Goal: Book appointment/travel/reservation

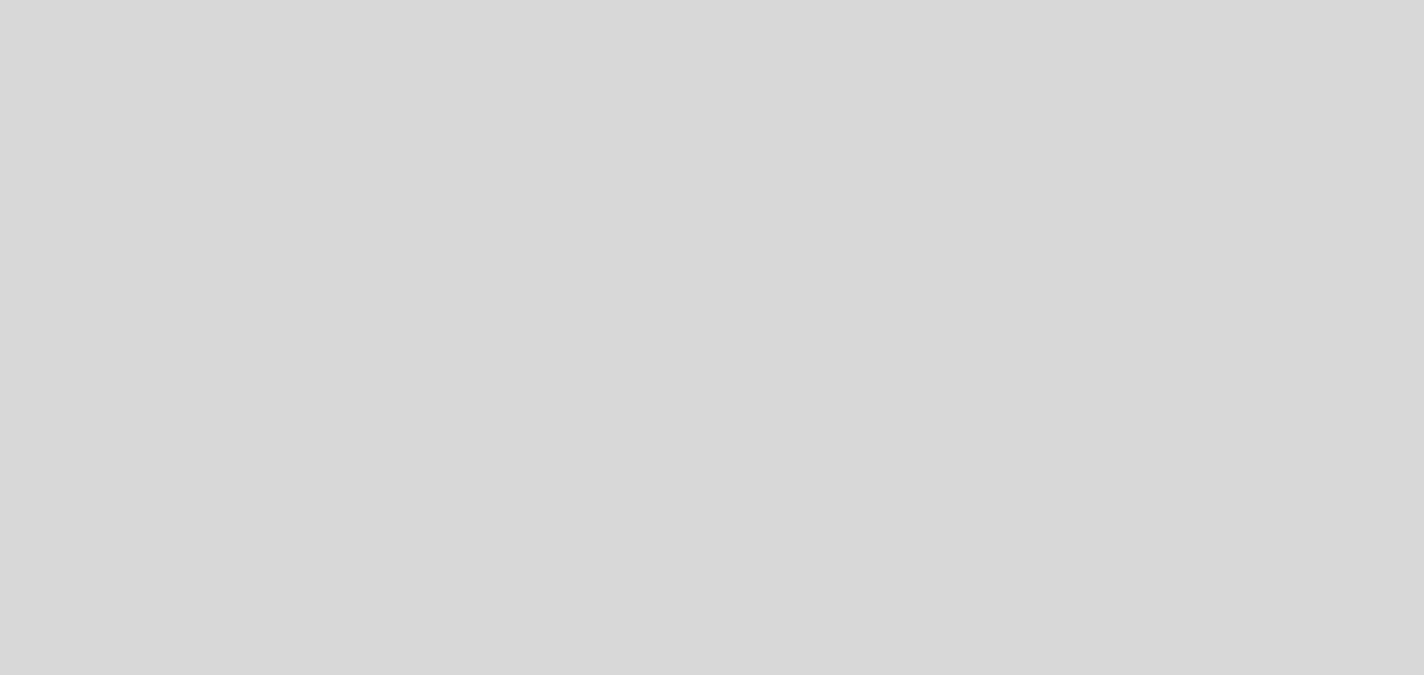
select select "pt"
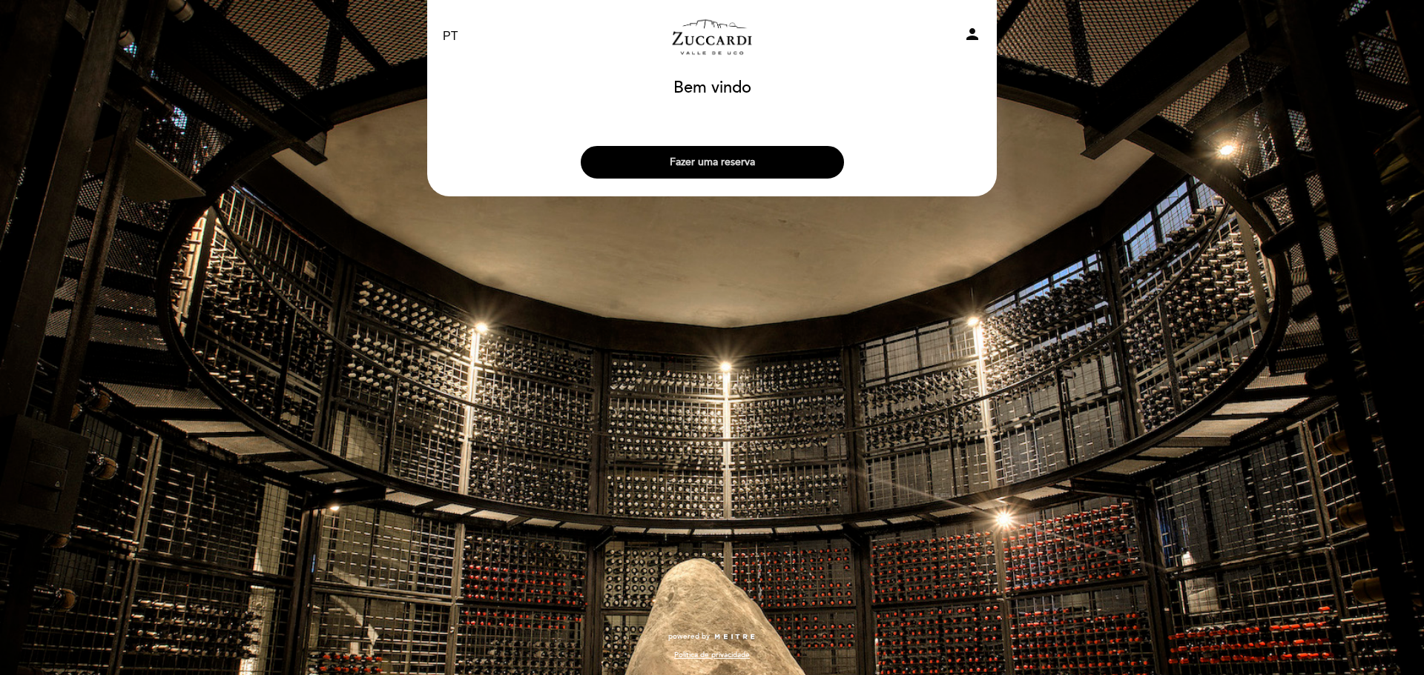
click at [695, 160] on button "Fazer uma reserva" at bounding box center [712, 162] width 263 height 33
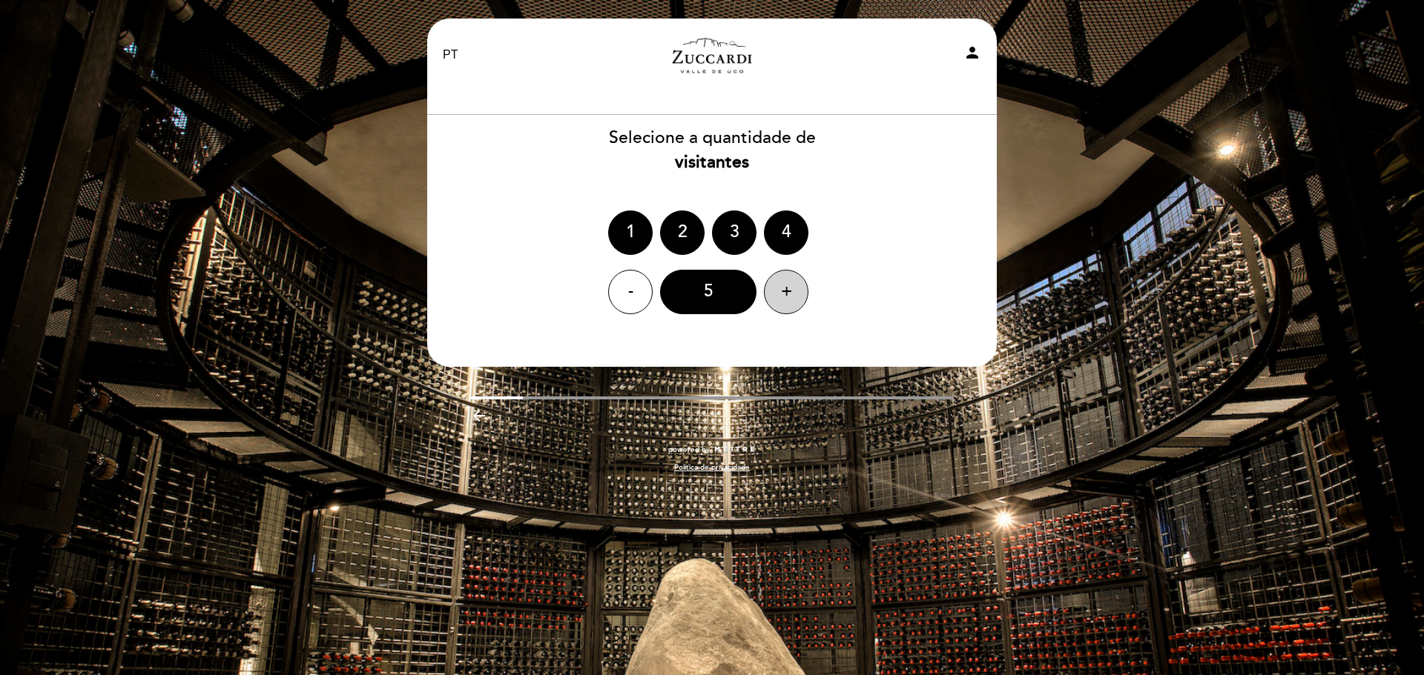
click at [803, 295] on div "+" at bounding box center [786, 292] width 44 height 44
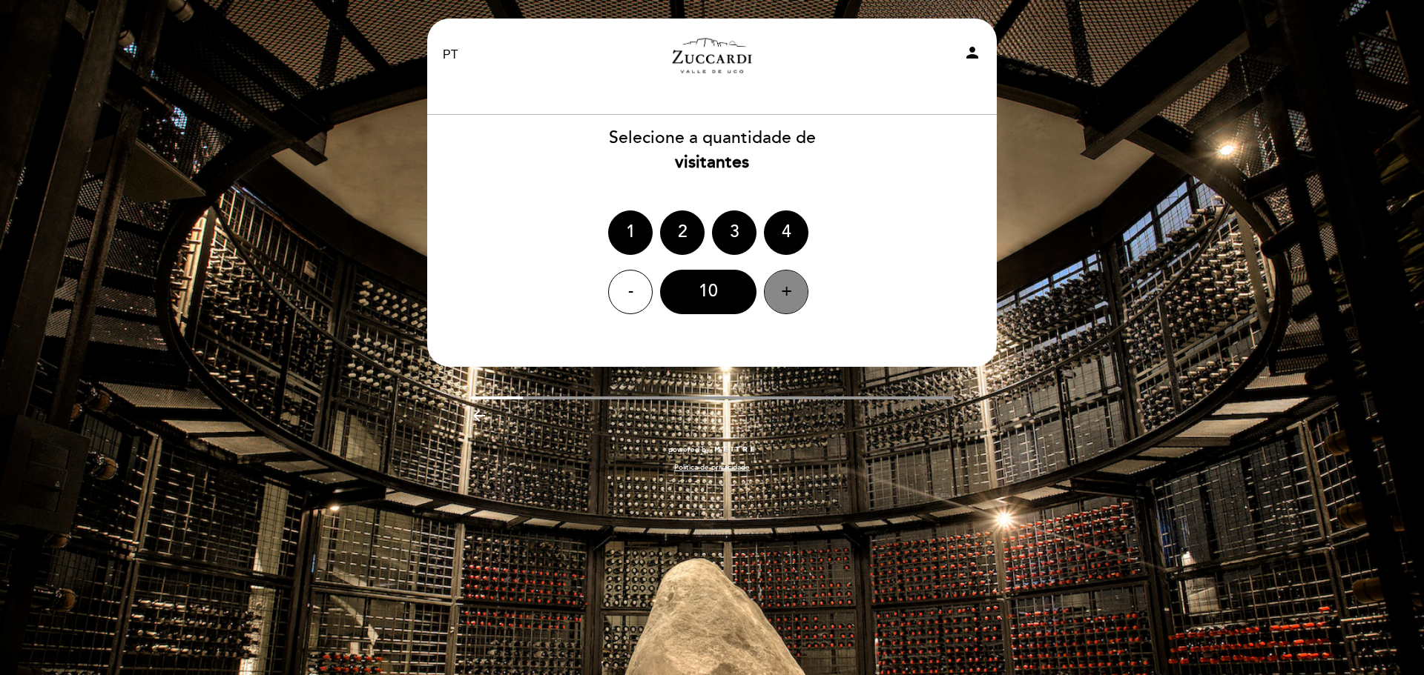
click at [803, 295] on div "+" at bounding box center [786, 292] width 44 height 44
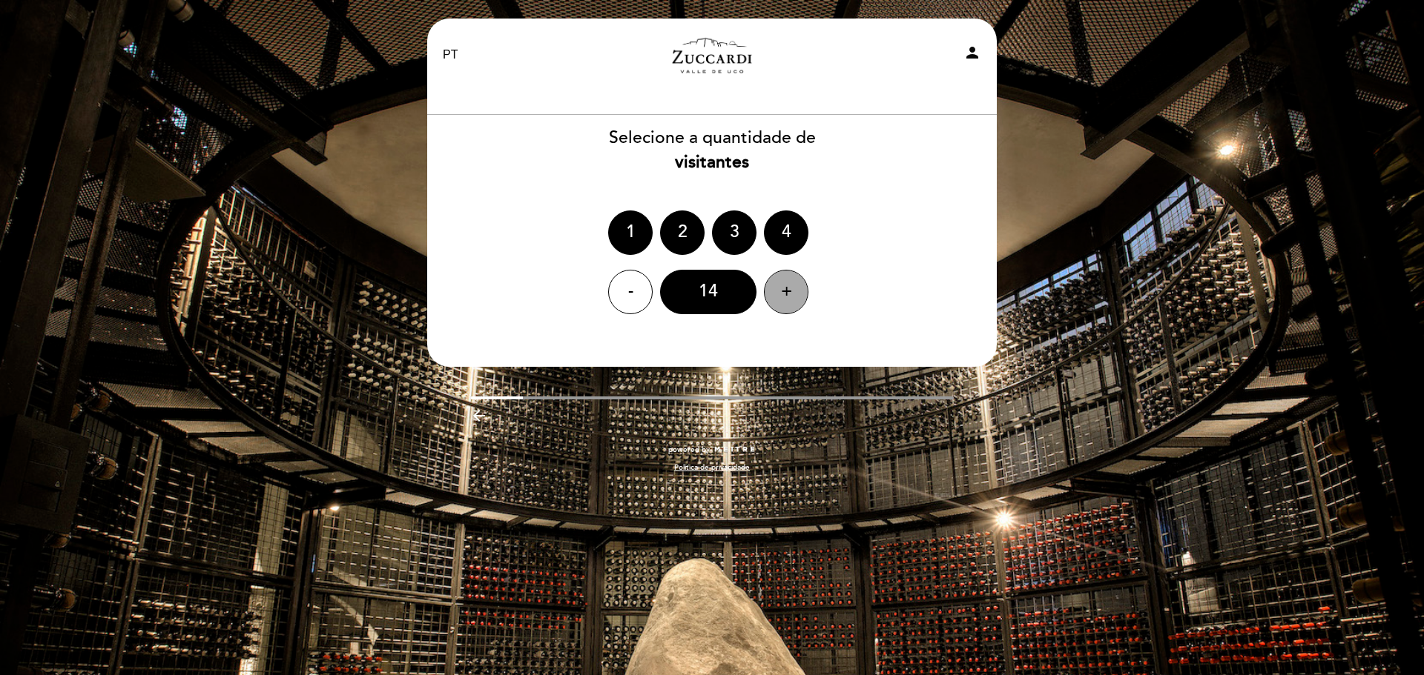
click at [767, 289] on div "+" at bounding box center [786, 292] width 44 height 44
click at [773, 289] on div "+" at bounding box center [786, 292] width 44 height 44
click at [713, 292] on div "14" at bounding box center [708, 292] width 96 height 44
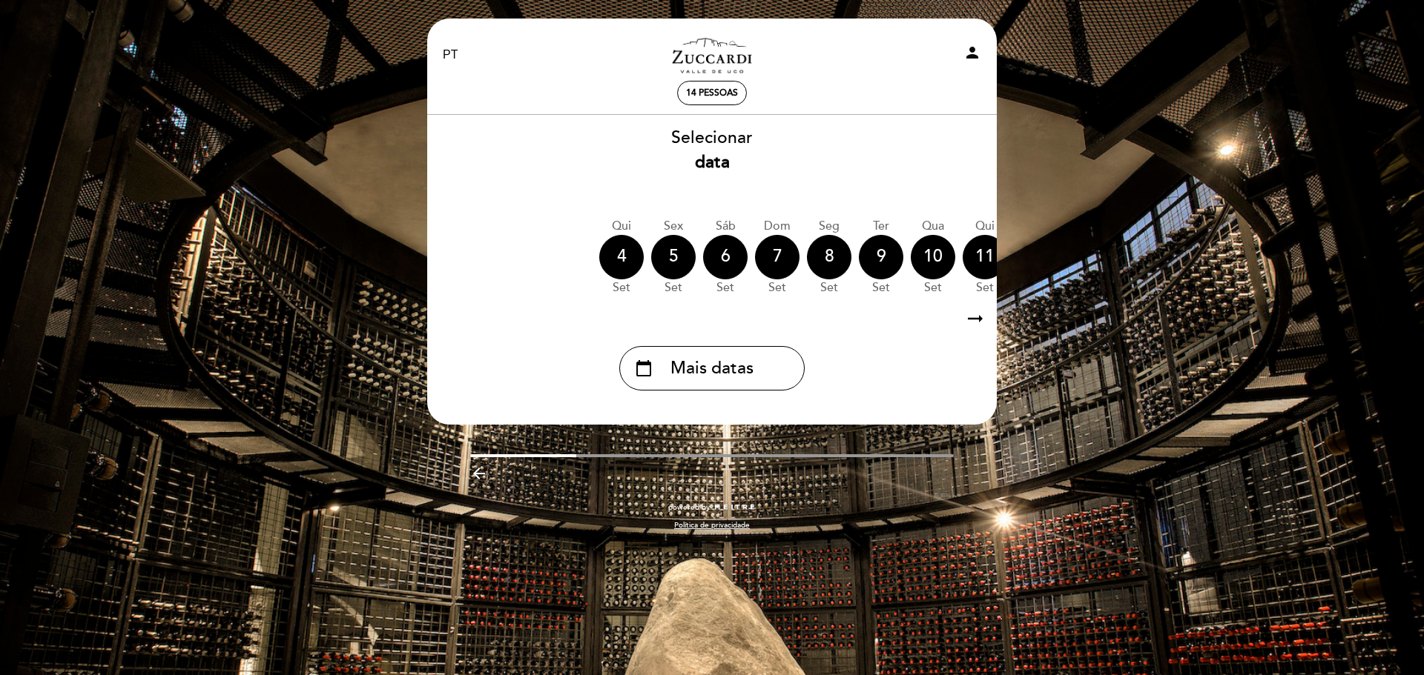
click at [971, 322] on icon "arrow_right_alt" at bounding box center [975, 319] width 22 height 32
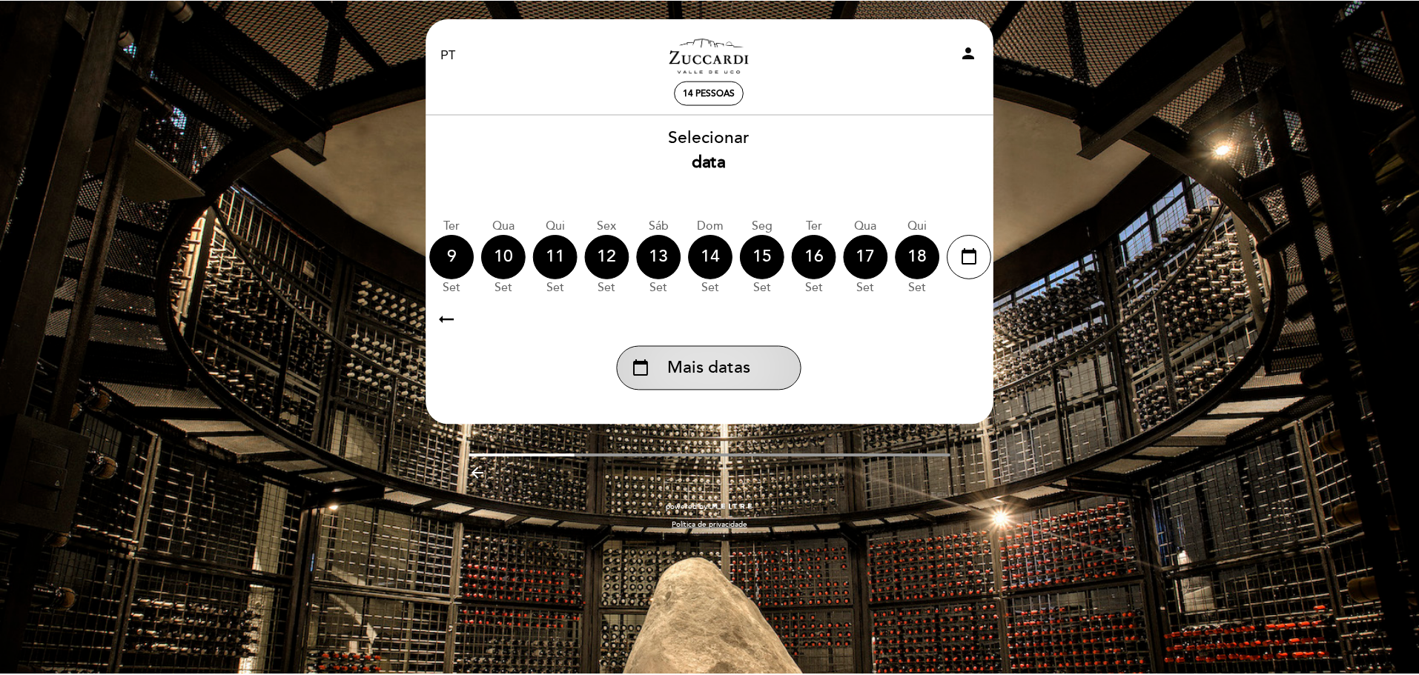
scroll to position [0, 432]
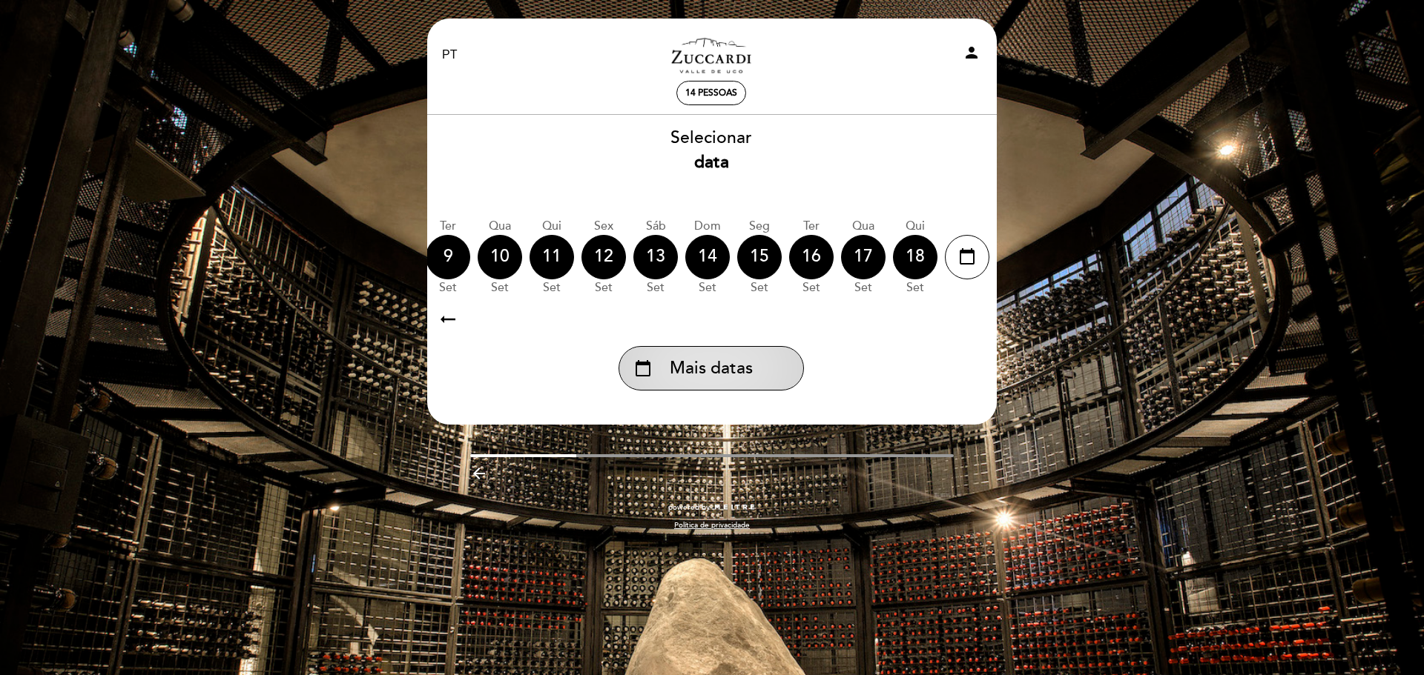
click at [684, 366] on span "Mais datas" at bounding box center [711, 369] width 83 height 24
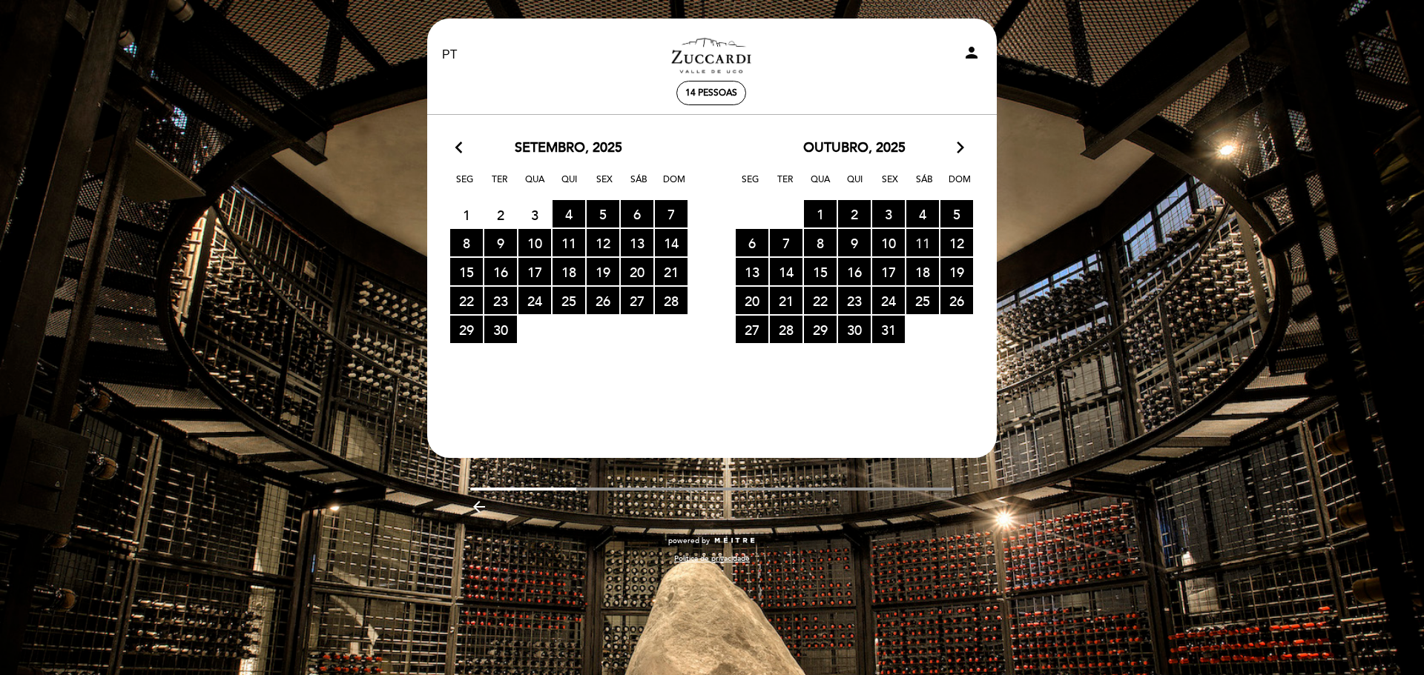
click at [914, 250] on span "11 RESERVAS DISPONÍVEIS" at bounding box center [922, 242] width 33 height 27
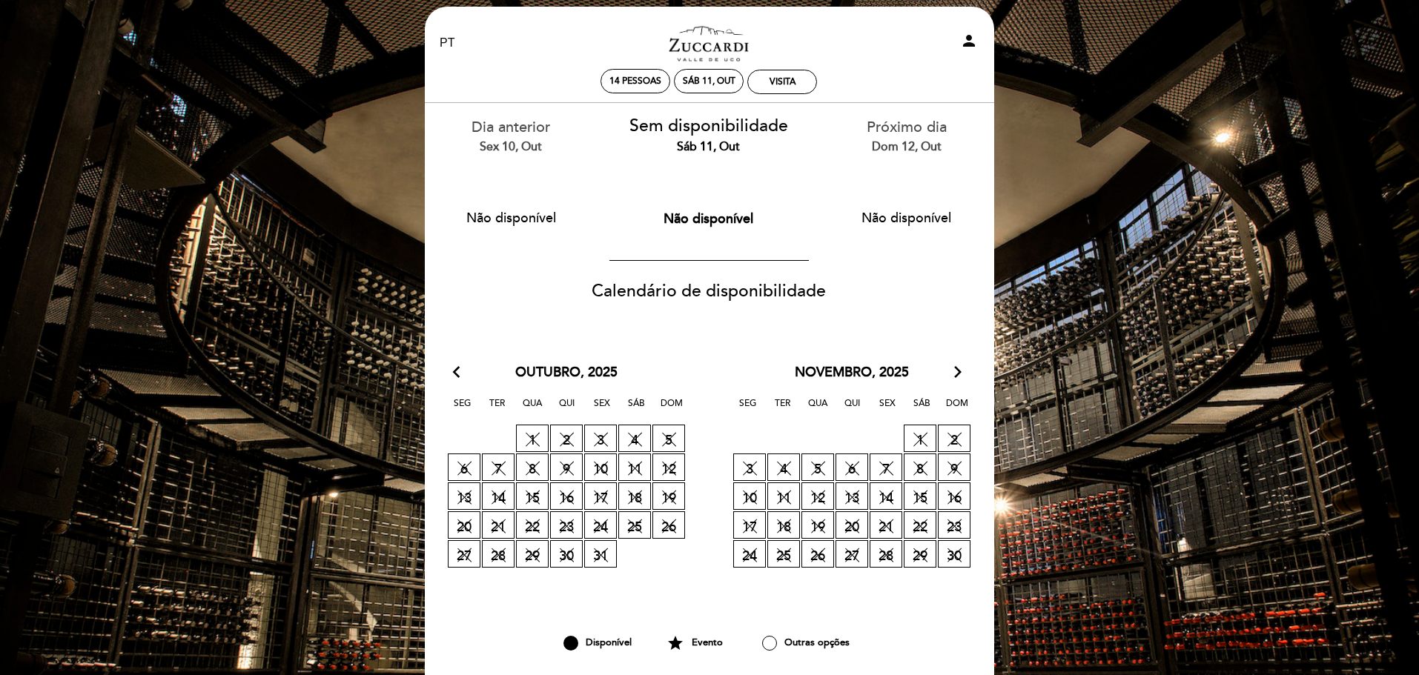
scroll to position [0, 0]
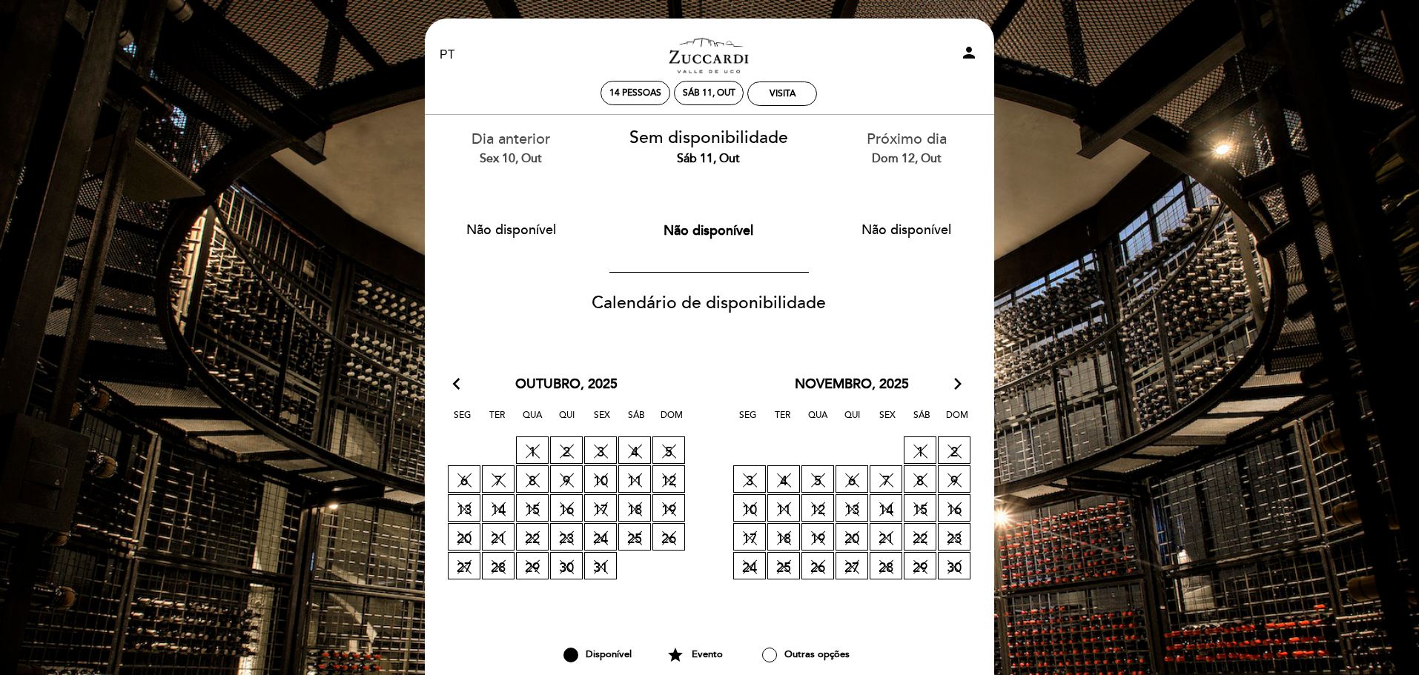
click at [958, 386] on icon "arrow_forward_ios" at bounding box center [957, 384] width 13 height 19
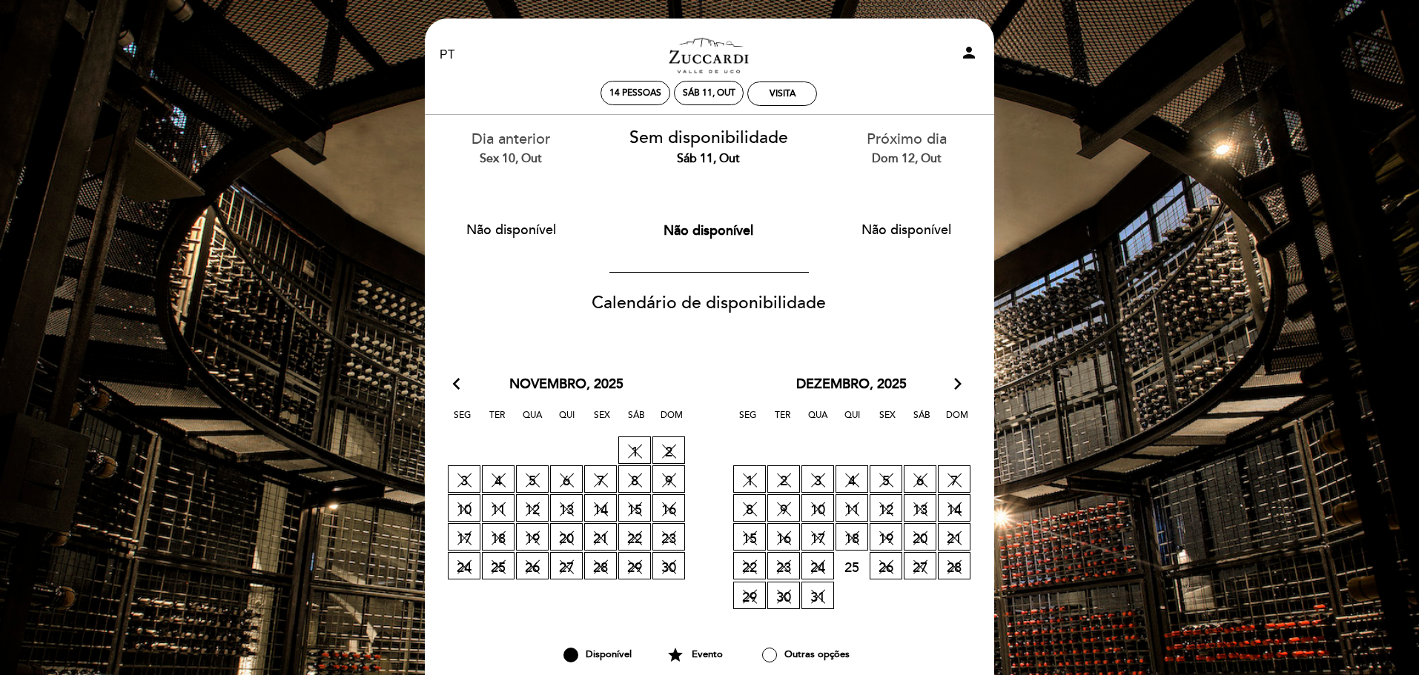
click at [458, 380] on icon "arrow_back_ios" at bounding box center [459, 384] width 13 height 19
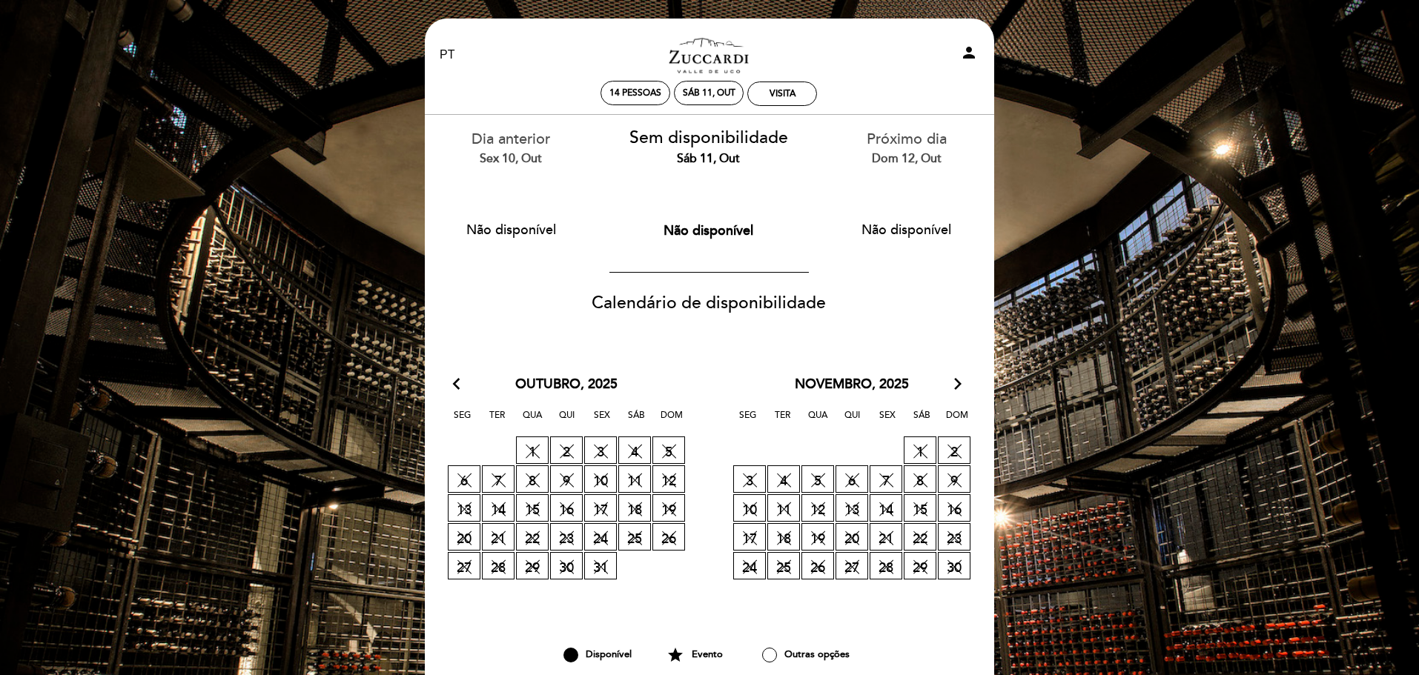
click at [458, 380] on icon "arrow_back_ios" at bounding box center [459, 384] width 13 height 19
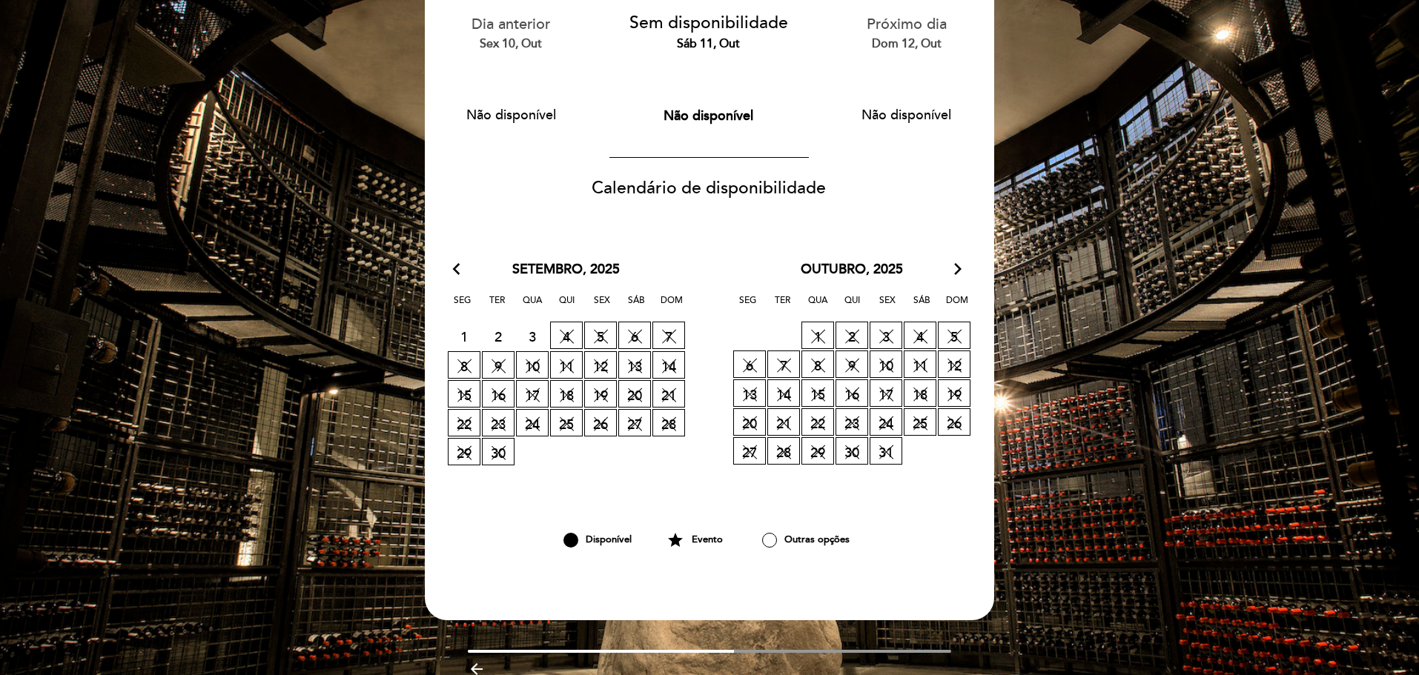
scroll to position [33, 0]
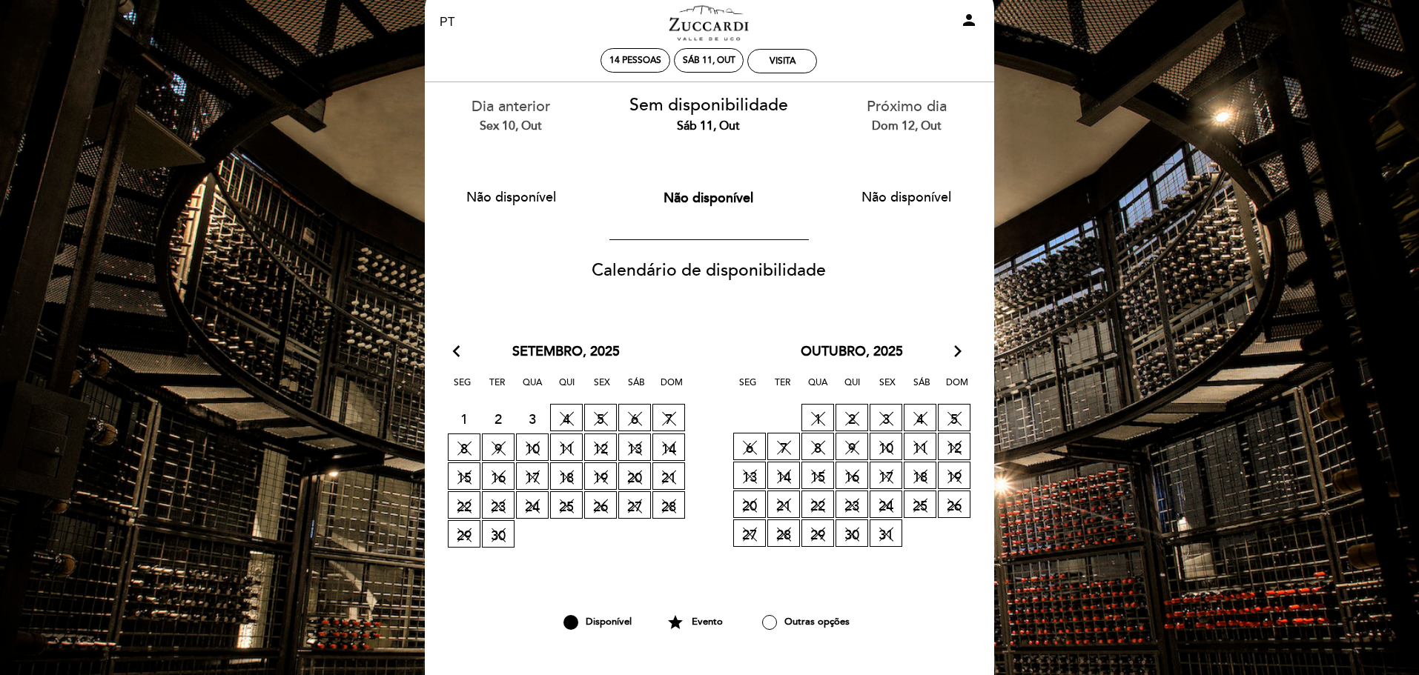
click at [457, 345] on icon "arrow_back_ios" at bounding box center [459, 352] width 13 height 19
click at [762, 59] on div "visita" at bounding box center [782, 61] width 68 height 23
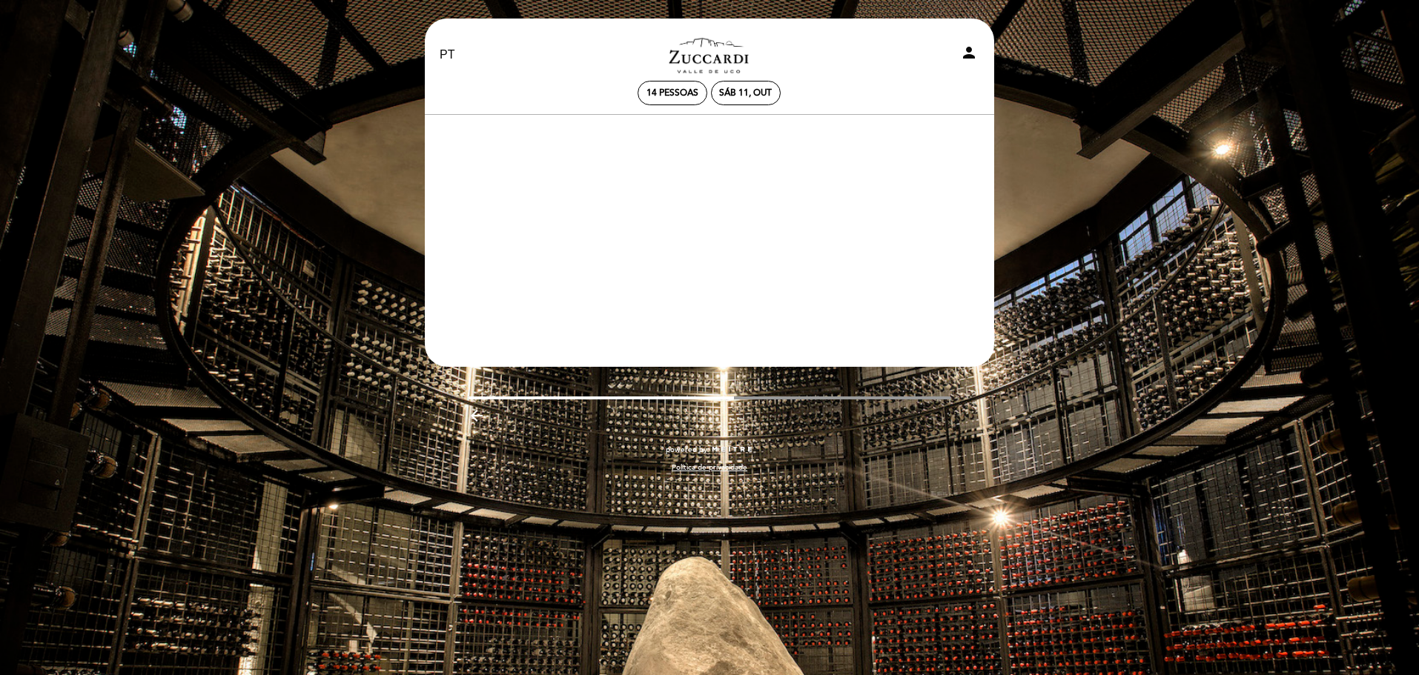
scroll to position [0, 0]
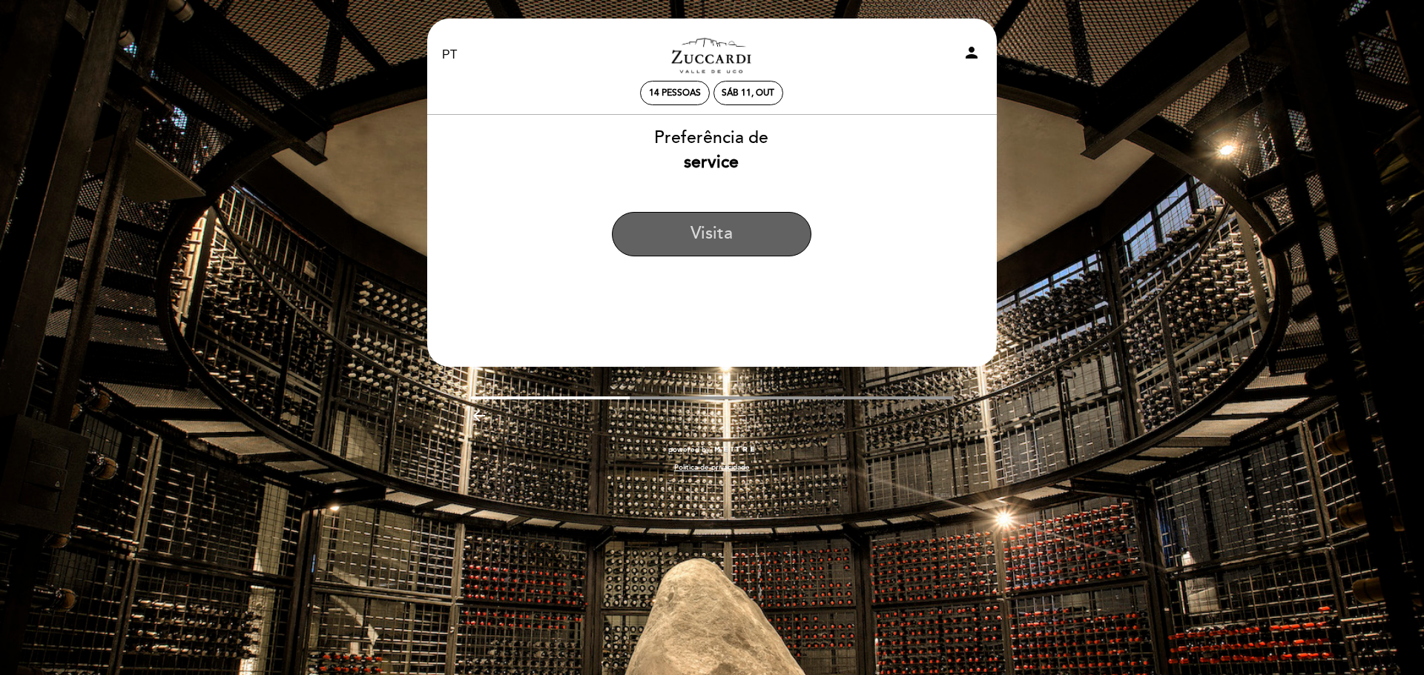
click at [730, 236] on button "visita" at bounding box center [711, 234] width 199 height 44
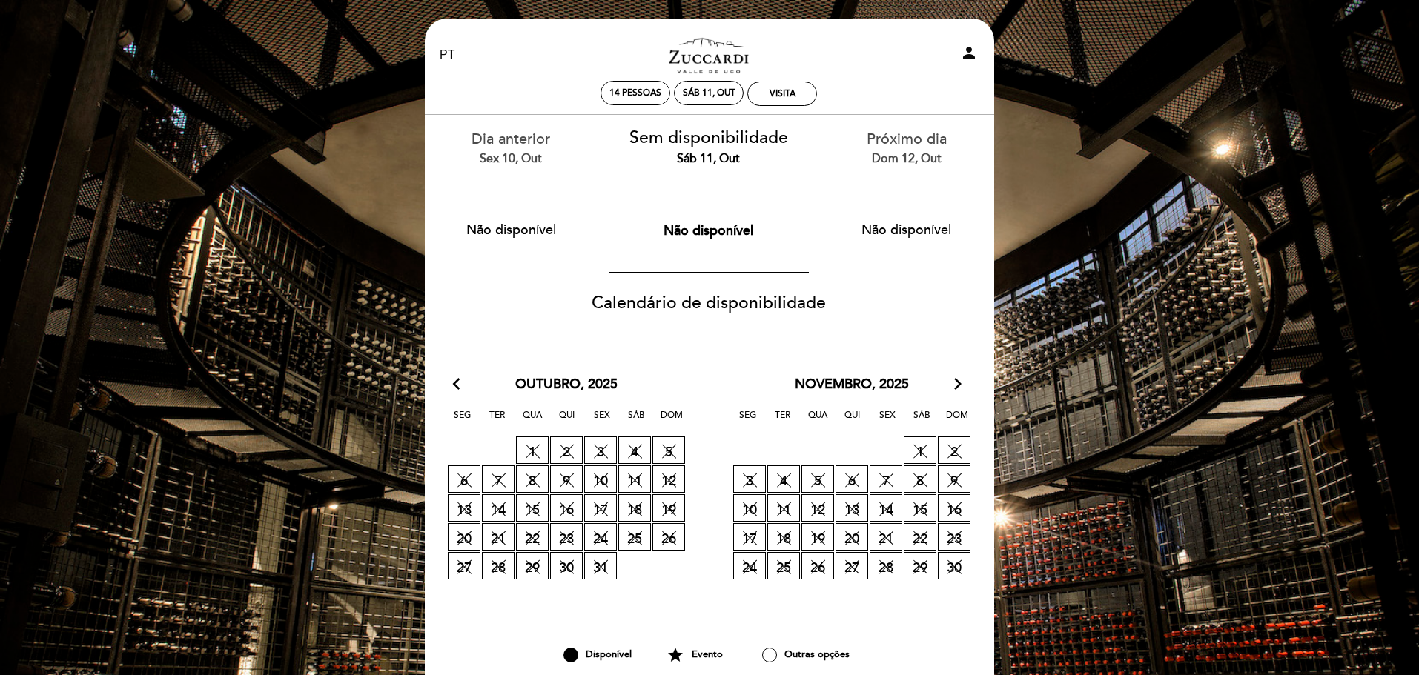
click at [912, 225] on button "Não disponível" at bounding box center [906, 229] width 141 height 37
click at [953, 386] on icon "arrow_forward_ios" at bounding box center [957, 384] width 13 height 19
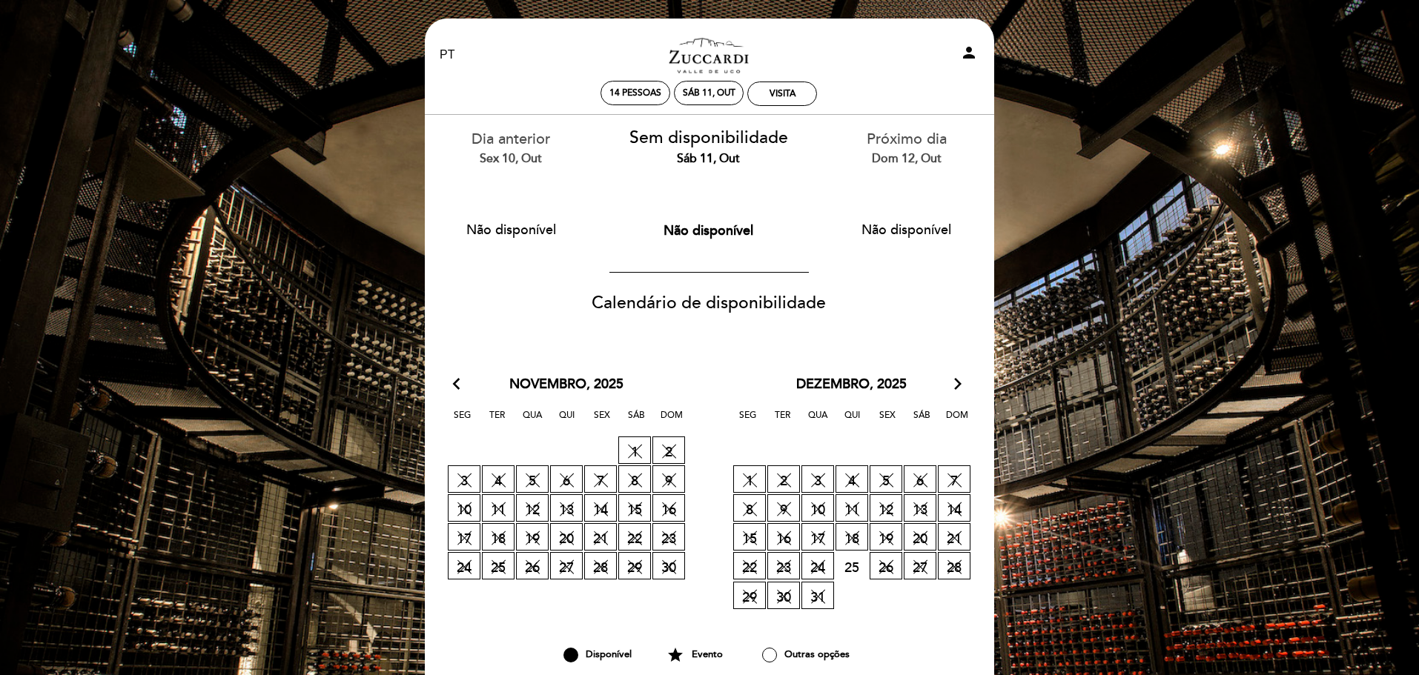
click at [954, 386] on icon "arrow_forward_ios" at bounding box center [957, 384] width 13 height 19
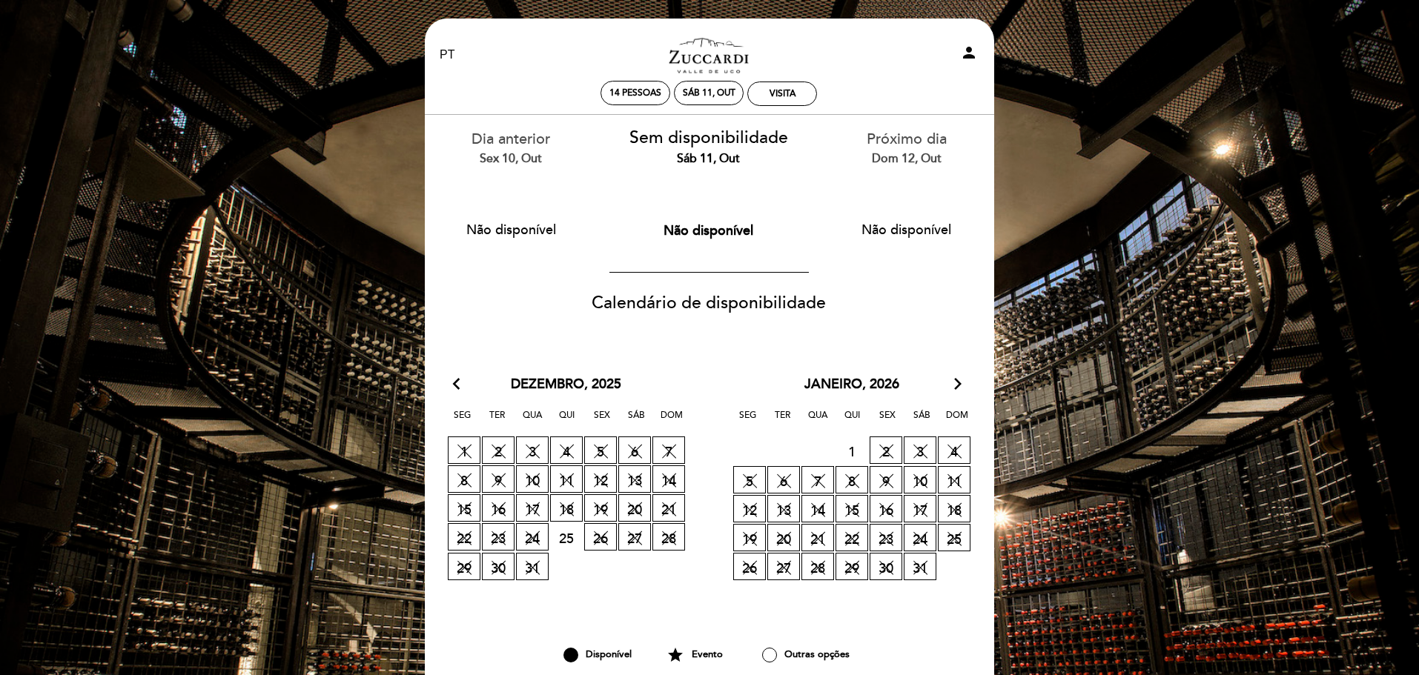
click at [449, 380] on div "arrow_back_ios [DATE] arrow_forward_ios" at bounding box center [565, 384] width 285 height 19
click at [450, 384] on div "arrow_back_ios [DATE] arrow_forward_ios" at bounding box center [565, 384] width 285 height 19
click at [453, 384] on div "arrow_back_ios [DATE] arrow_forward_ios" at bounding box center [565, 384] width 285 height 19
click at [457, 383] on icon "arrow_back_ios" at bounding box center [459, 384] width 13 height 19
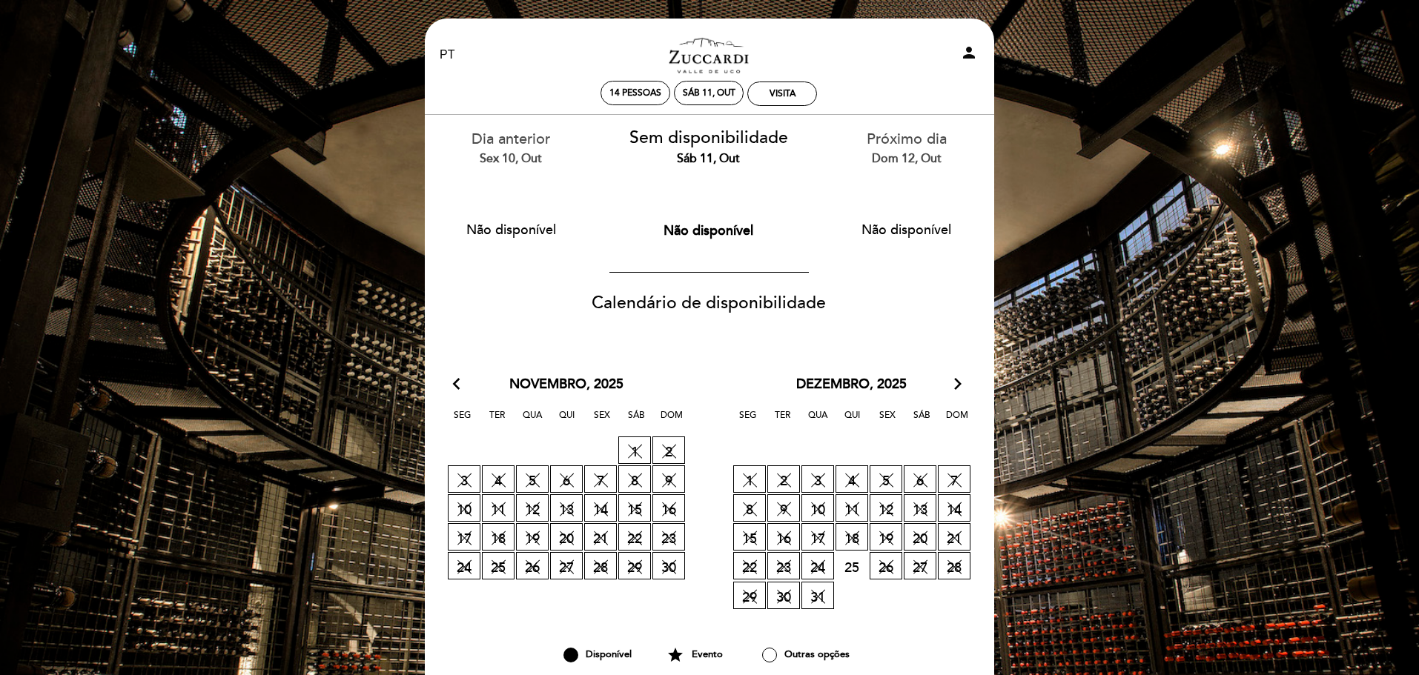
click at [457, 383] on icon "arrow_back_ios" at bounding box center [459, 384] width 13 height 19
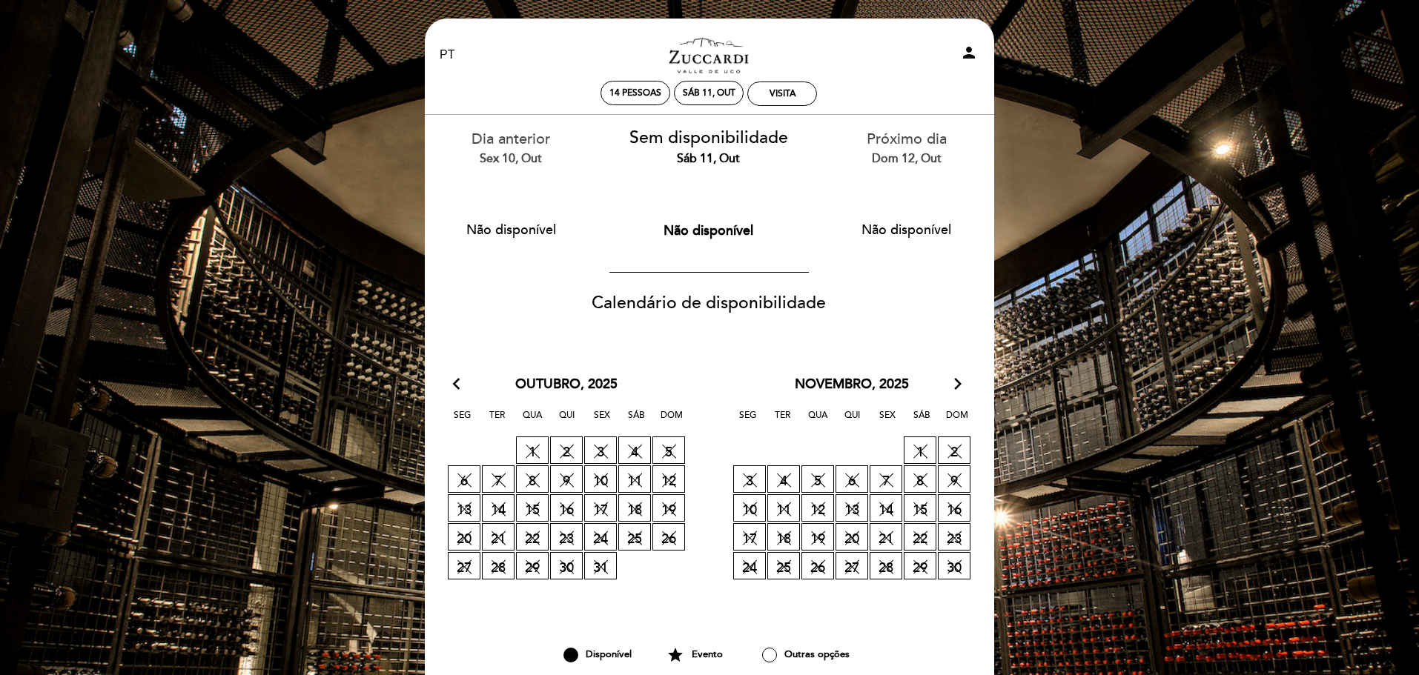
click at [457, 383] on icon "arrow_back_ios" at bounding box center [459, 384] width 13 height 19
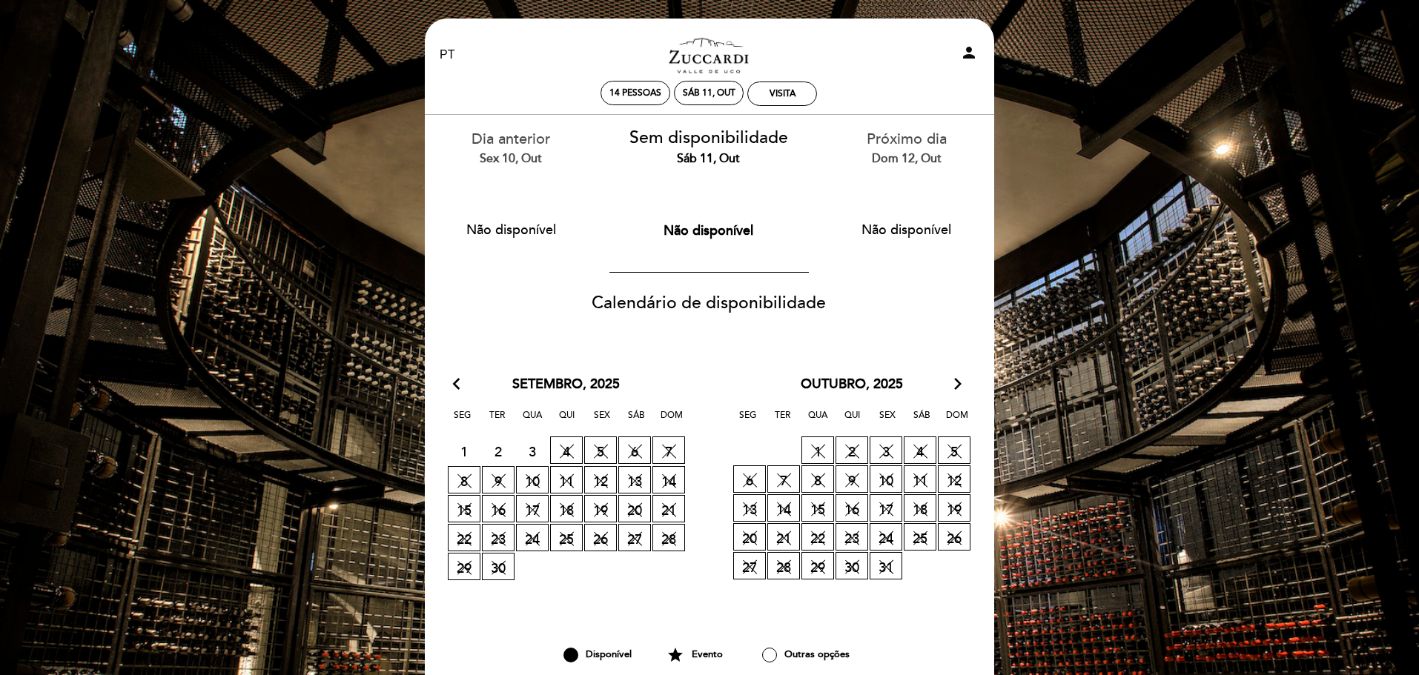
click at [962, 378] on icon "arrow_forward_ios" at bounding box center [957, 384] width 13 height 19
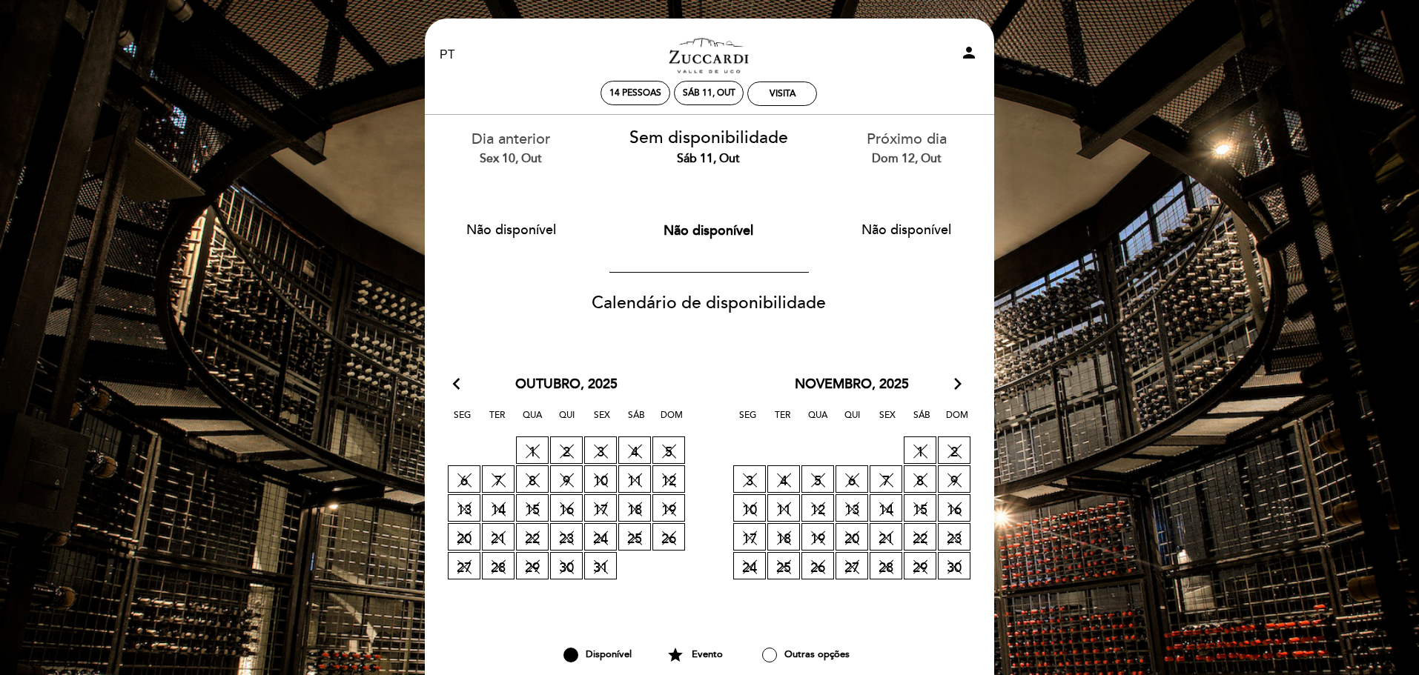
click at [954, 382] on icon "arrow_forward_ios" at bounding box center [957, 384] width 13 height 19
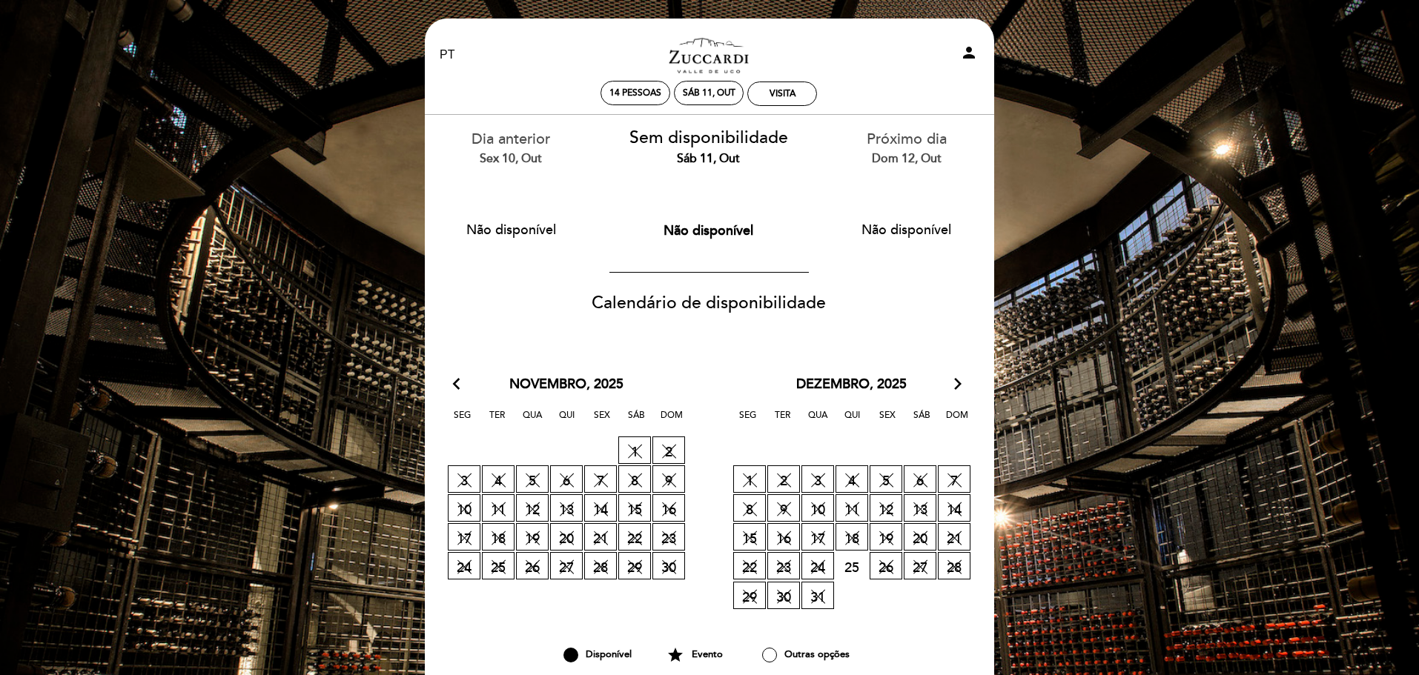
click at [954, 382] on icon "arrow_forward_ios" at bounding box center [957, 384] width 13 height 19
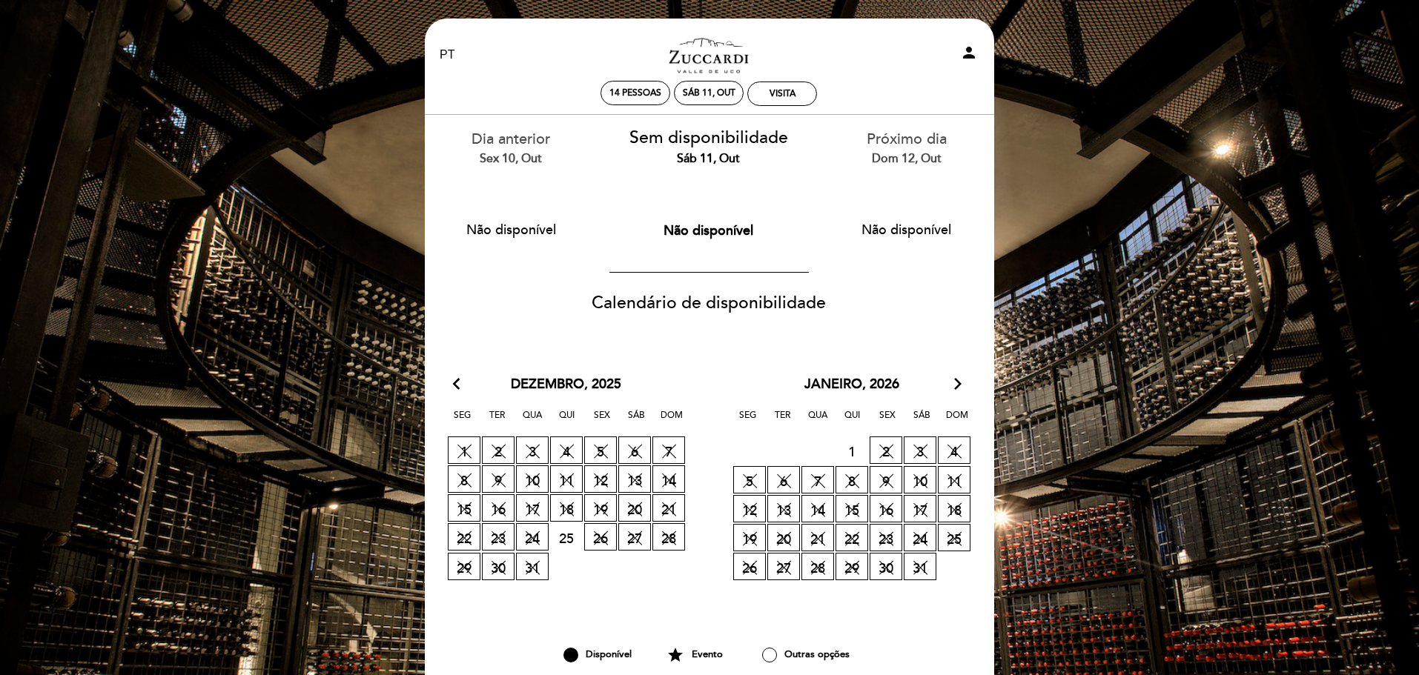
click at [954, 382] on icon "arrow_forward_ios" at bounding box center [957, 384] width 13 height 19
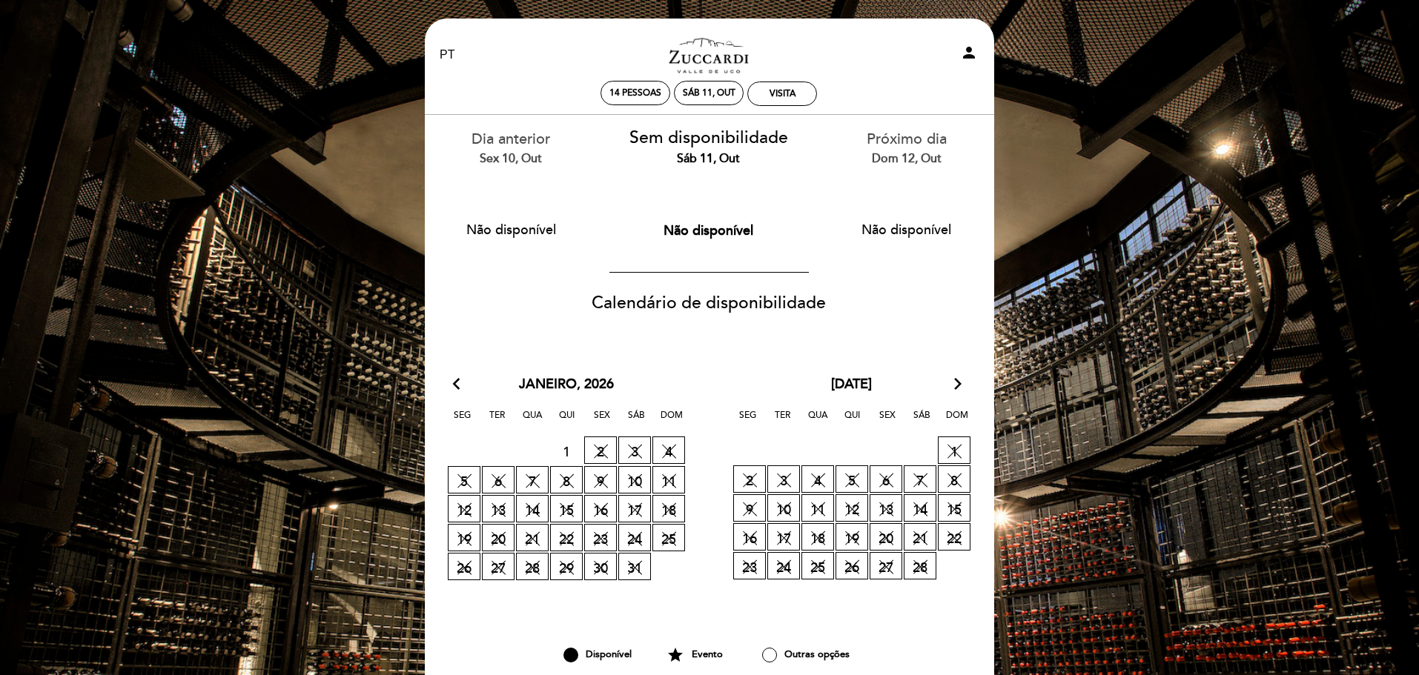
click at [954, 382] on icon "arrow_forward_ios" at bounding box center [957, 384] width 13 height 19
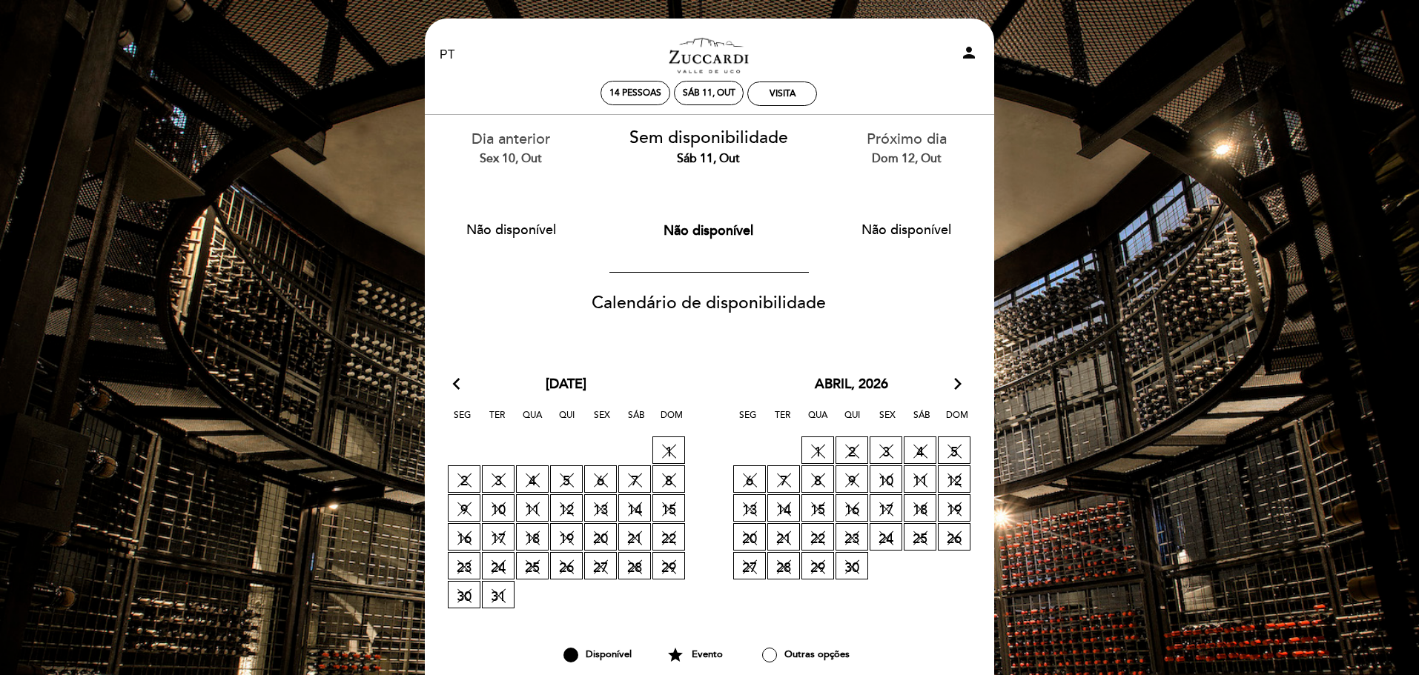
click at [954, 382] on icon "arrow_forward_ios" at bounding box center [957, 384] width 13 height 19
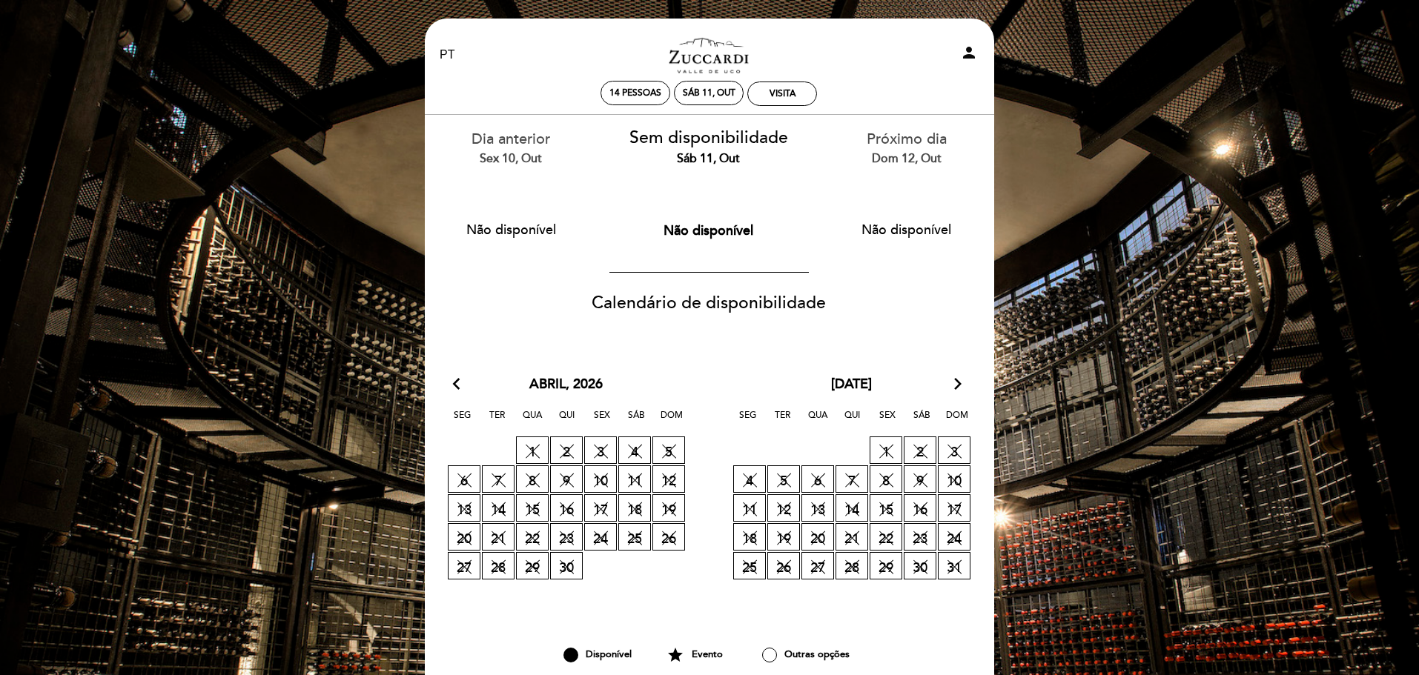
click at [954, 382] on icon "arrow_forward_ios" at bounding box center [957, 384] width 13 height 19
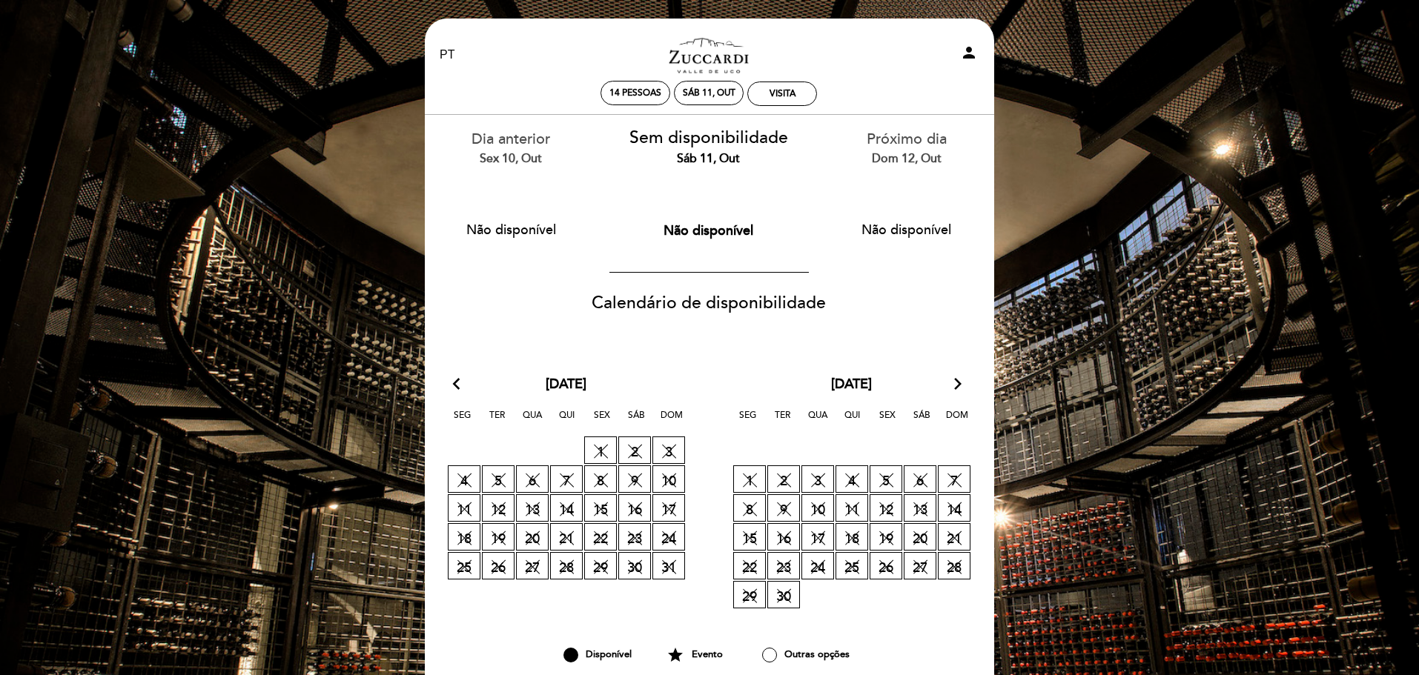
click at [954, 382] on icon "arrow_forward_ios" at bounding box center [957, 384] width 13 height 19
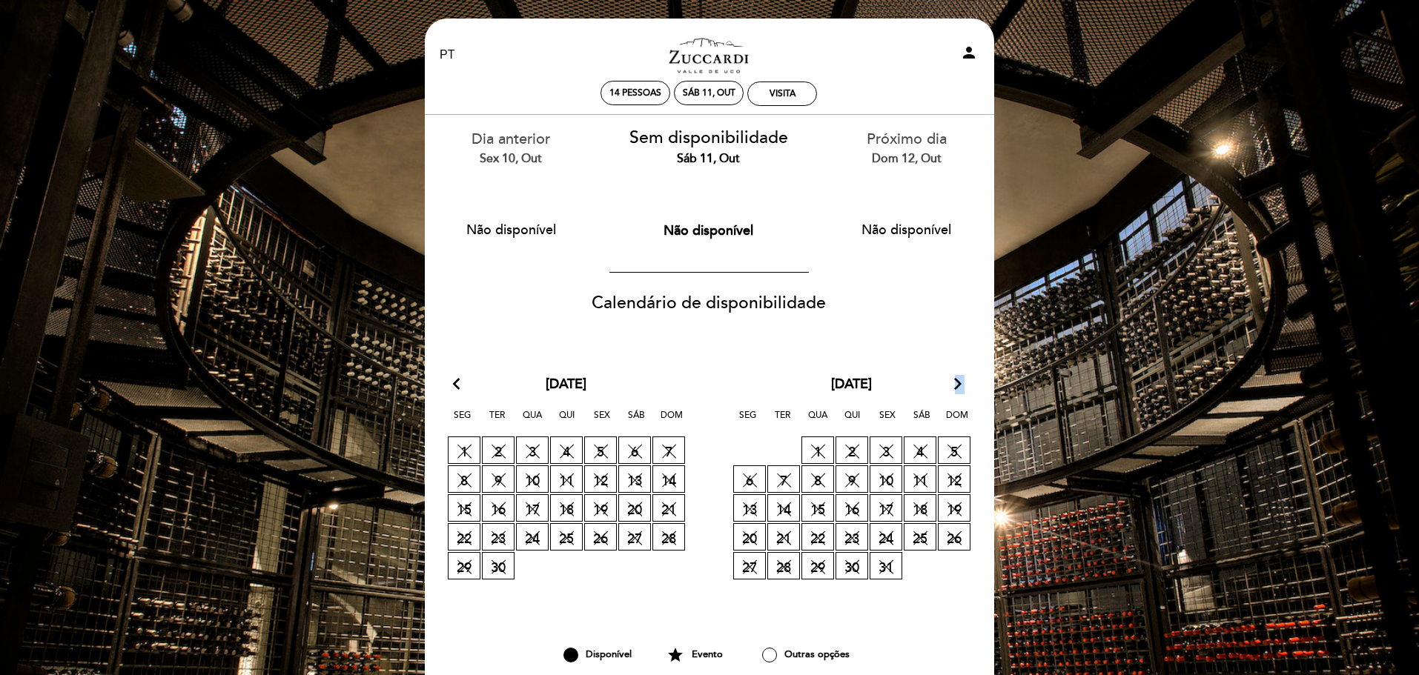
click at [954, 382] on icon "arrow_forward_ios" at bounding box center [957, 384] width 13 height 19
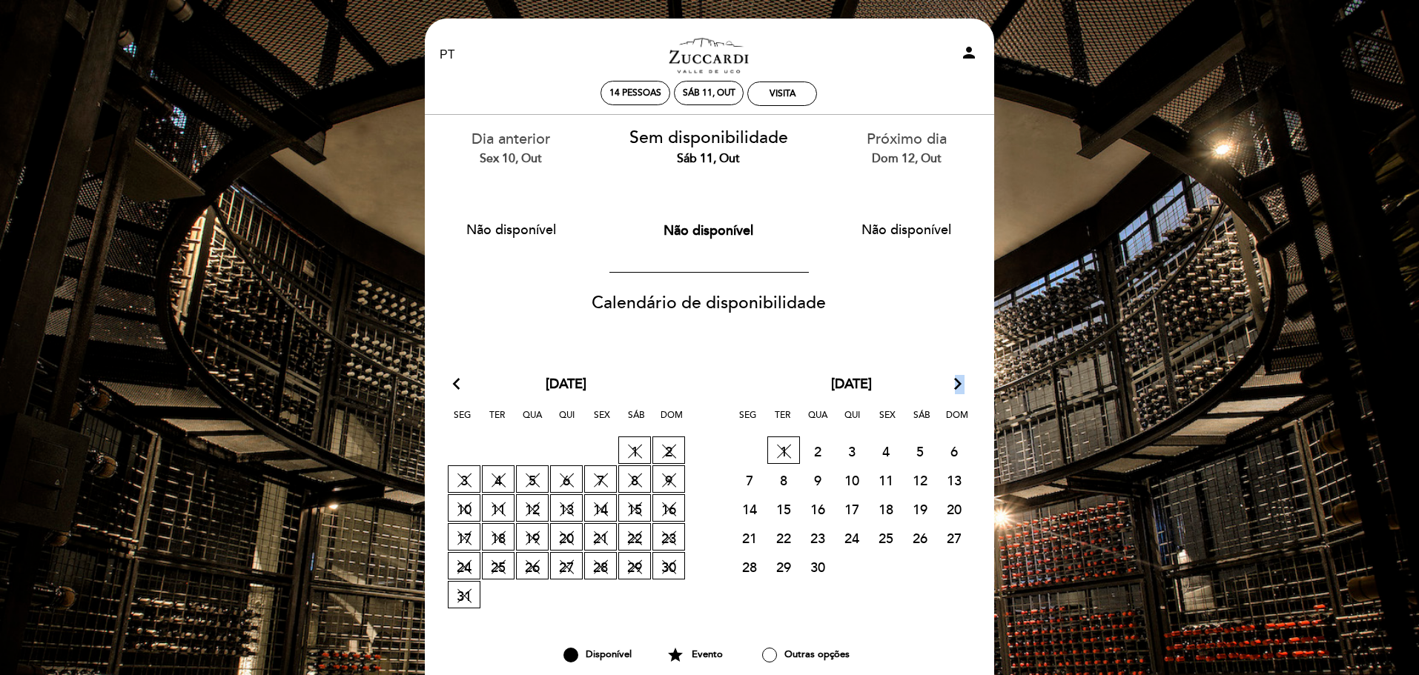
click at [954, 382] on icon "arrow_forward_ios" at bounding box center [957, 384] width 13 height 19
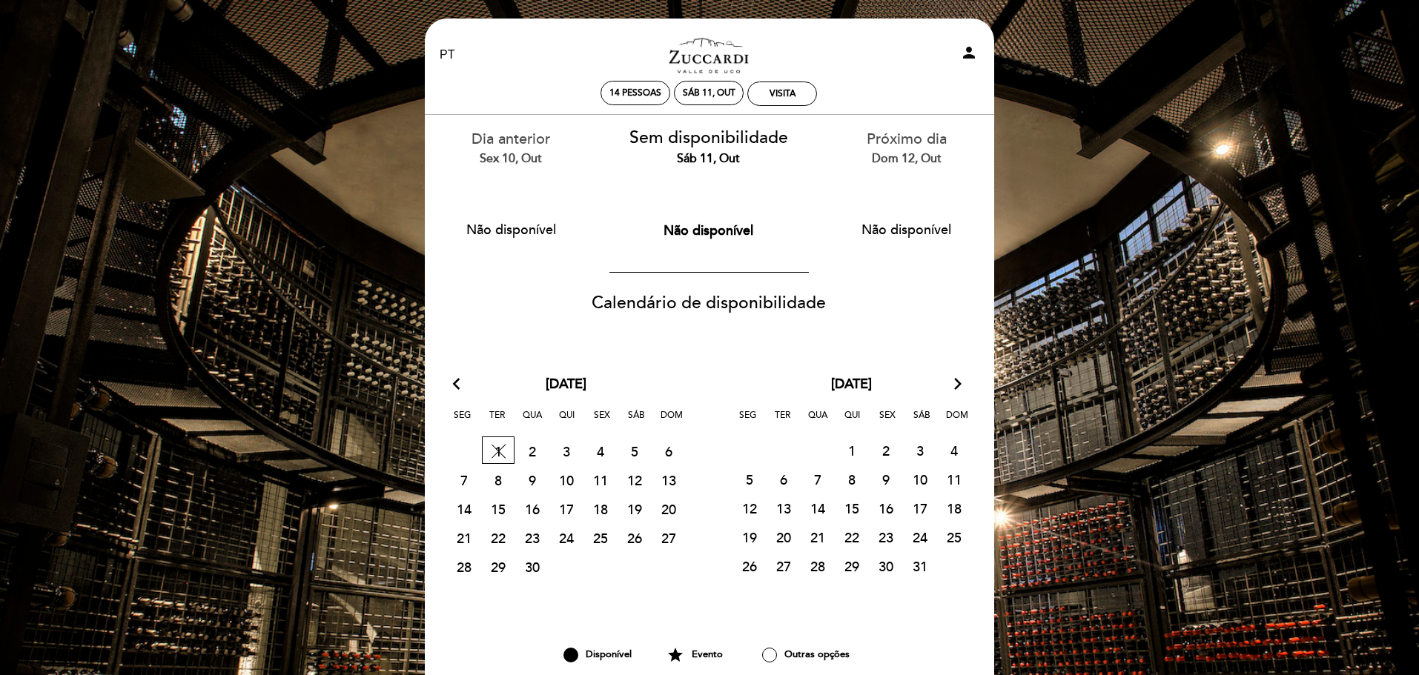
click at [601, 478] on span "11" at bounding box center [600, 479] width 33 height 27
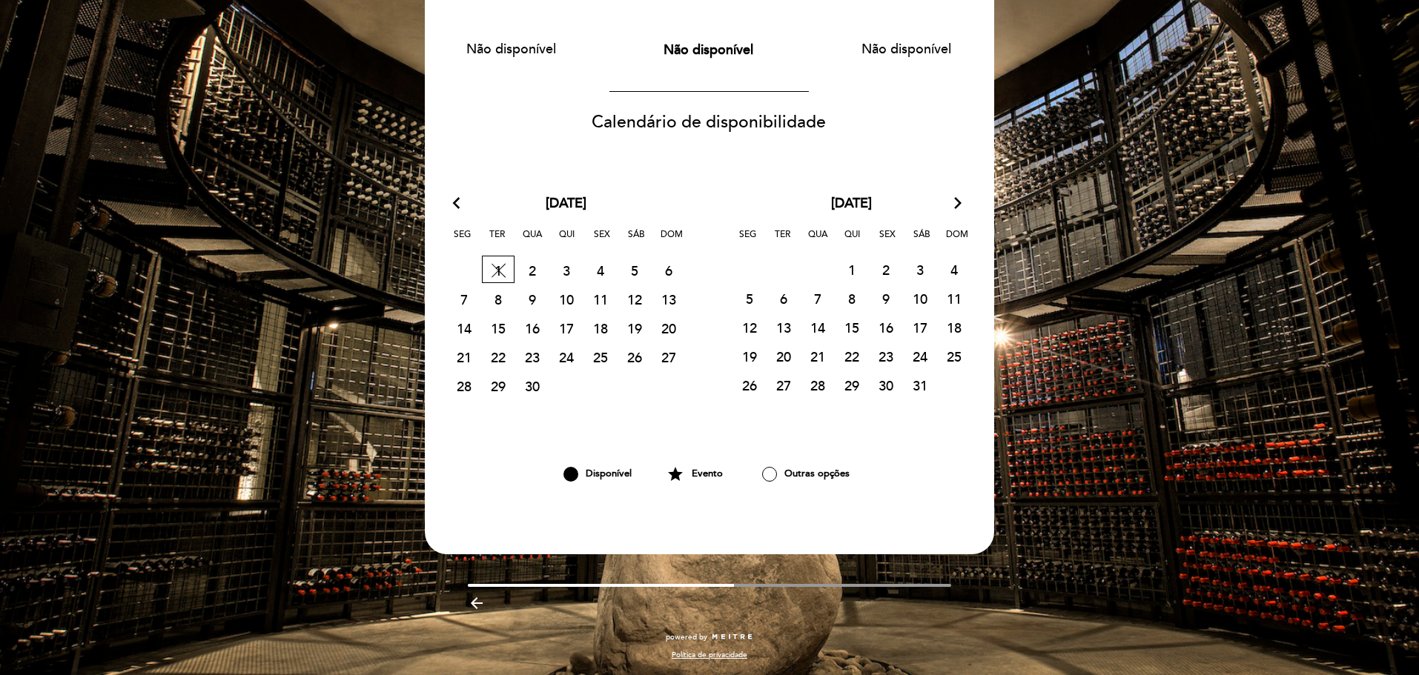
click at [577, 309] on span "10" at bounding box center [566, 298] width 33 height 27
click at [572, 301] on span "10" at bounding box center [566, 298] width 33 height 27
click at [578, 282] on span "3" at bounding box center [566, 270] width 33 height 27
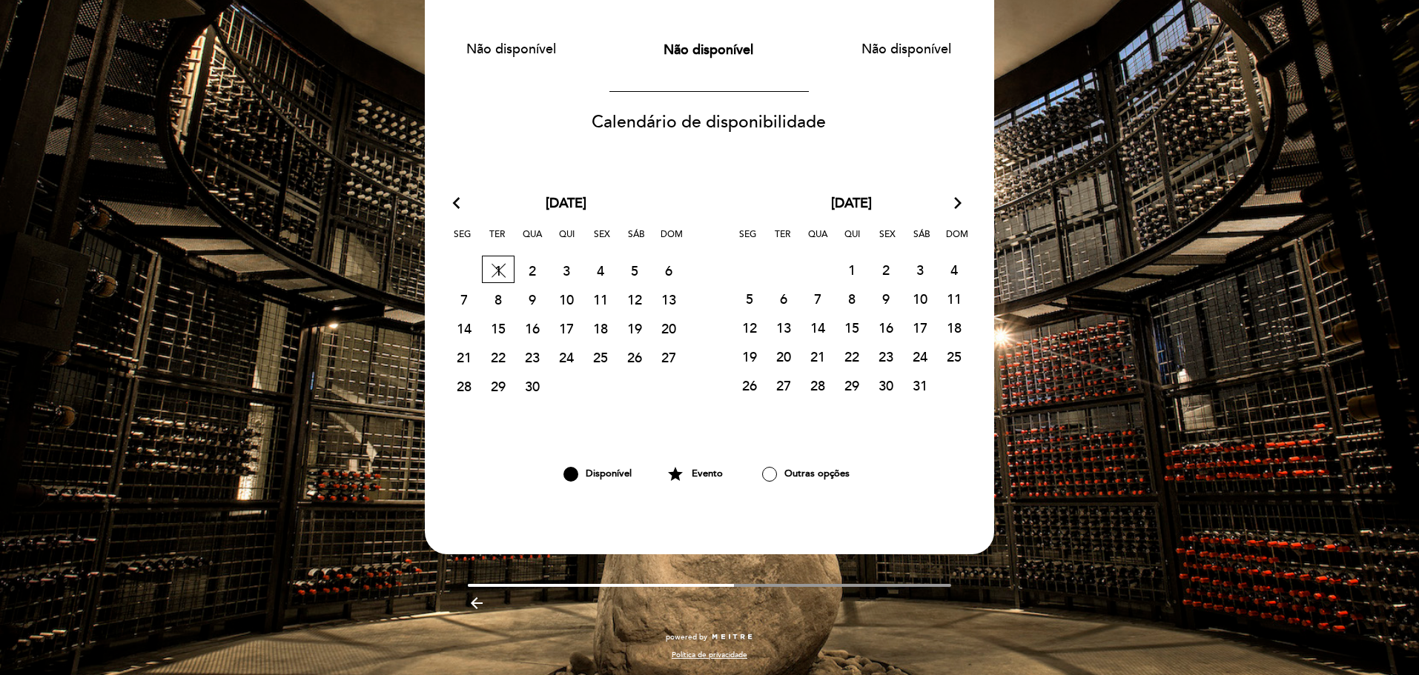
click at [578, 282] on span "3" at bounding box center [566, 270] width 33 height 27
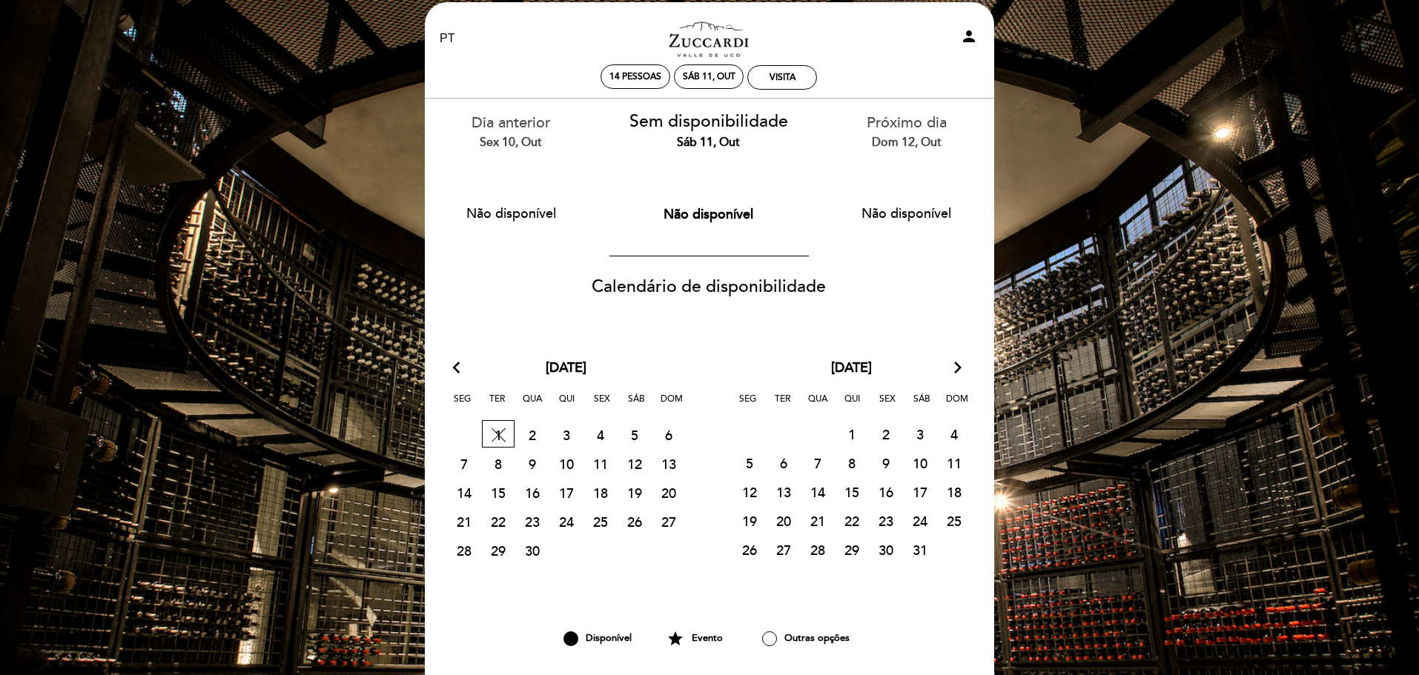
scroll to position [0, 0]
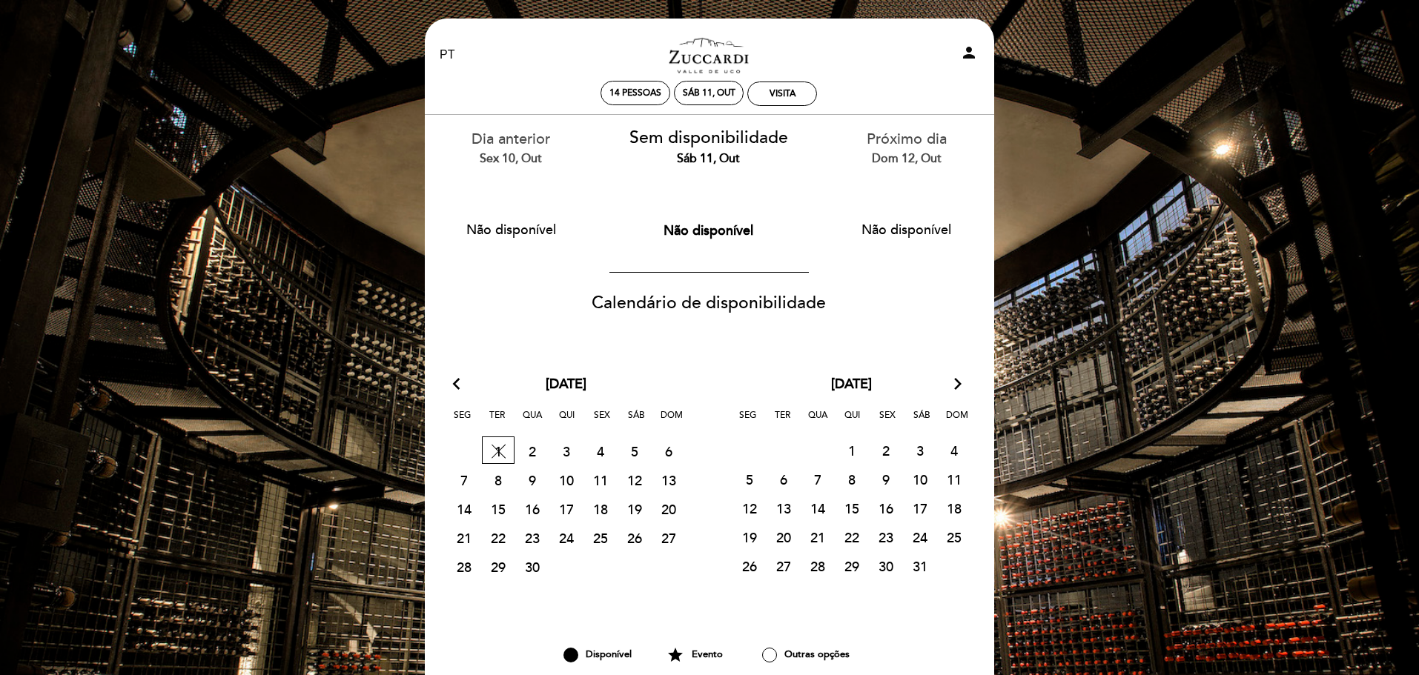
click at [527, 228] on button "Não disponível" at bounding box center [510, 229] width 141 height 37
click at [495, 147] on div "Dia anterior Sex 10, out" at bounding box center [511, 148] width 176 height 38
click at [458, 390] on icon "arrow_back_ios" at bounding box center [459, 384] width 13 height 19
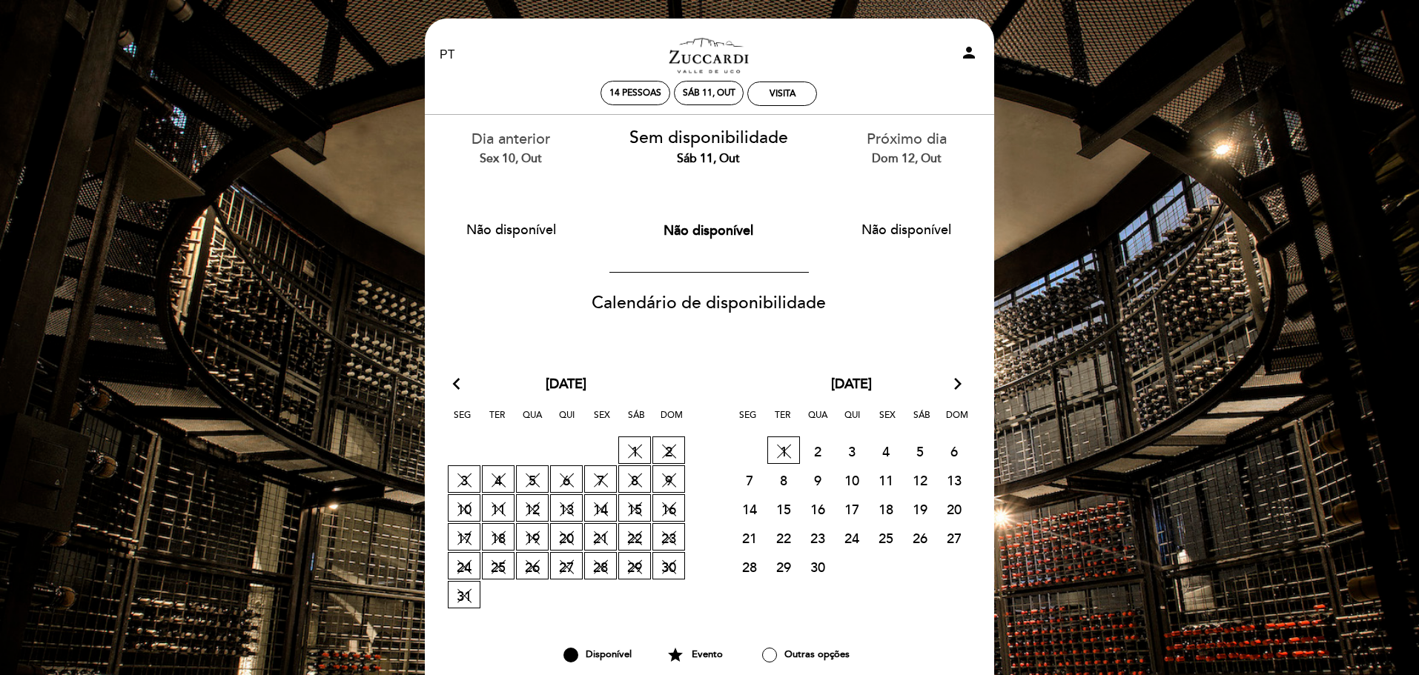
click at [960, 387] on icon "arrow_forward_ios" at bounding box center [957, 384] width 13 height 19
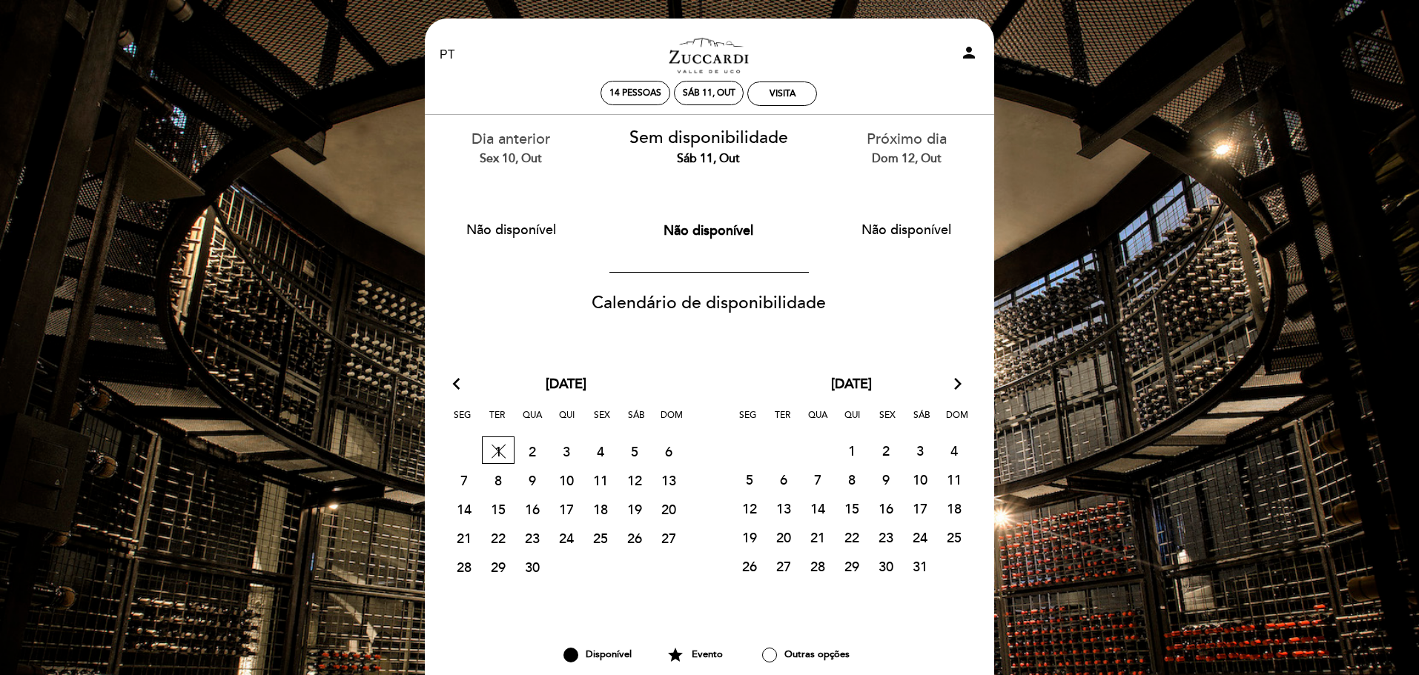
click at [960, 387] on icon "arrow_forward_ios" at bounding box center [957, 384] width 13 height 19
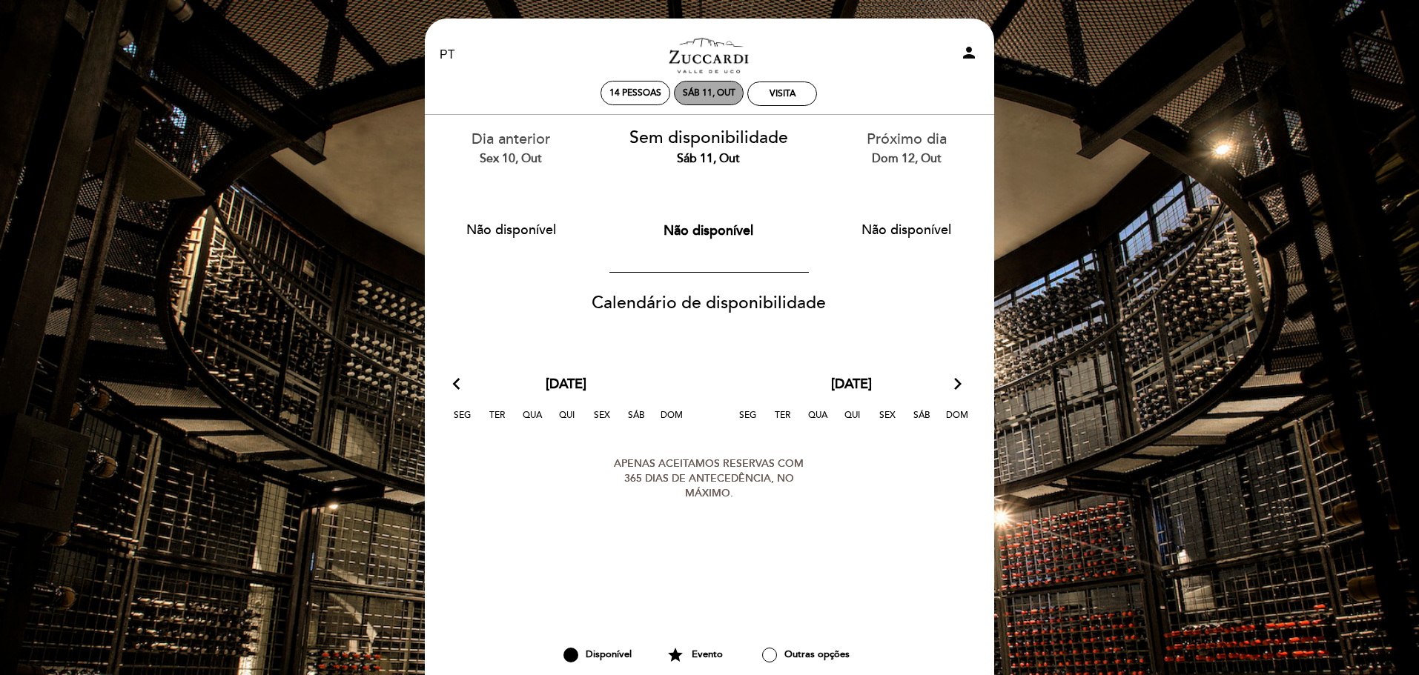
click at [690, 93] on div "Sáb 11, out" at bounding box center [709, 92] width 53 height 11
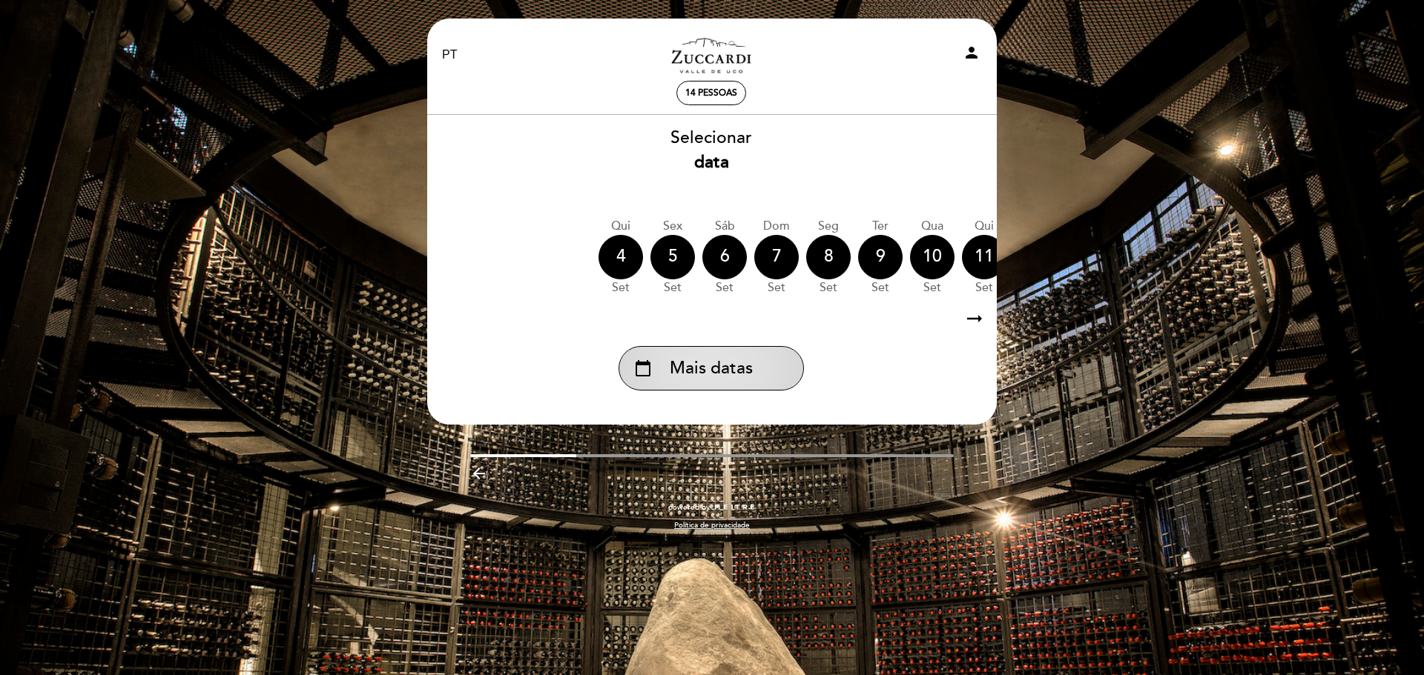
click at [755, 371] on div "calendar_today Mais datas" at bounding box center [710, 368] width 185 height 44
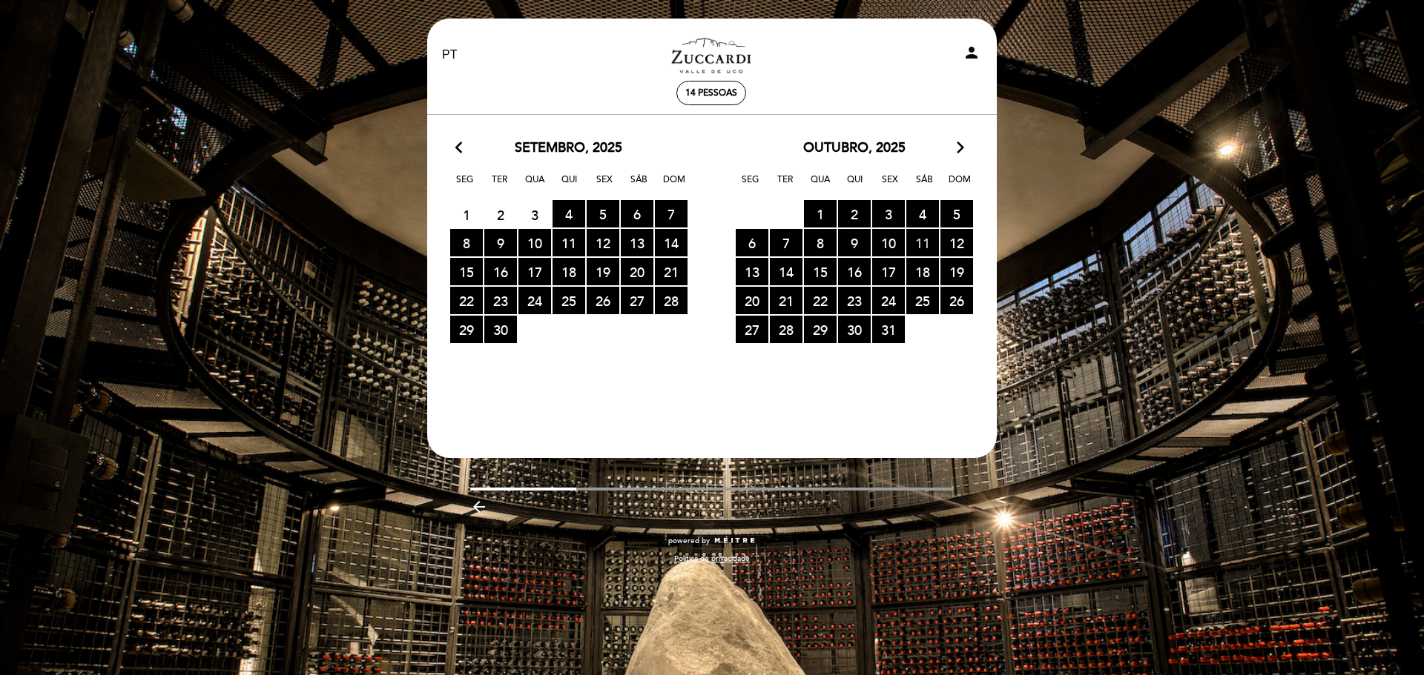
click at [911, 244] on span "11 RESERVAS DISPONÍVEIS" at bounding box center [922, 242] width 33 height 27
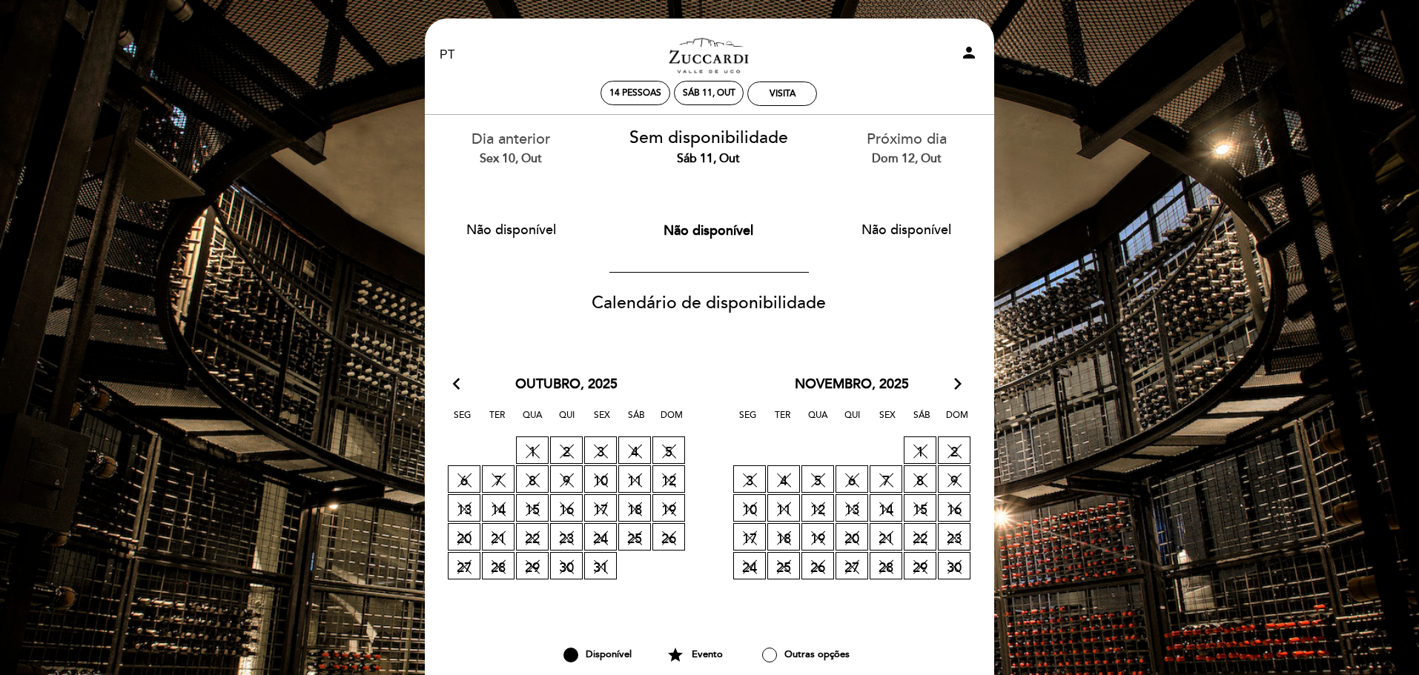
click at [577, 466] on span "9 SEM DISPONIBILIDADE" at bounding box center [566, 479] width 33 height 27
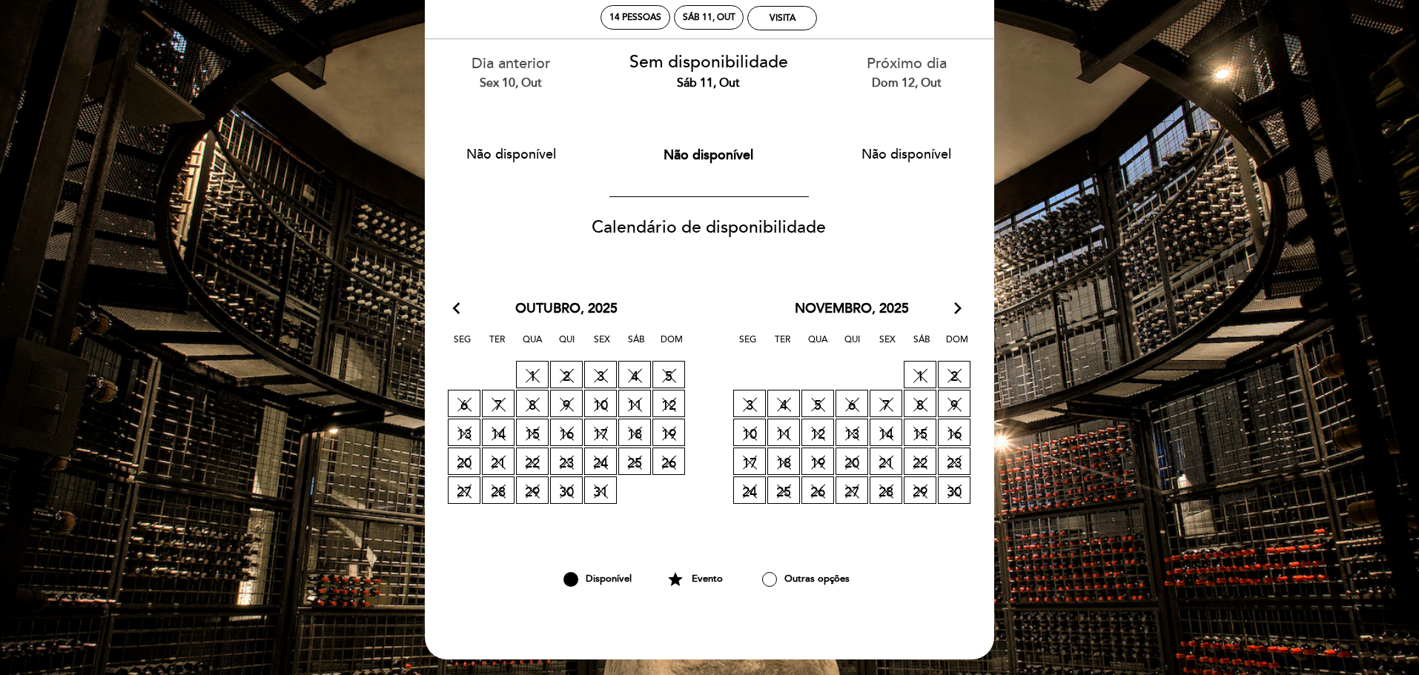
scroll to position [181, 0]
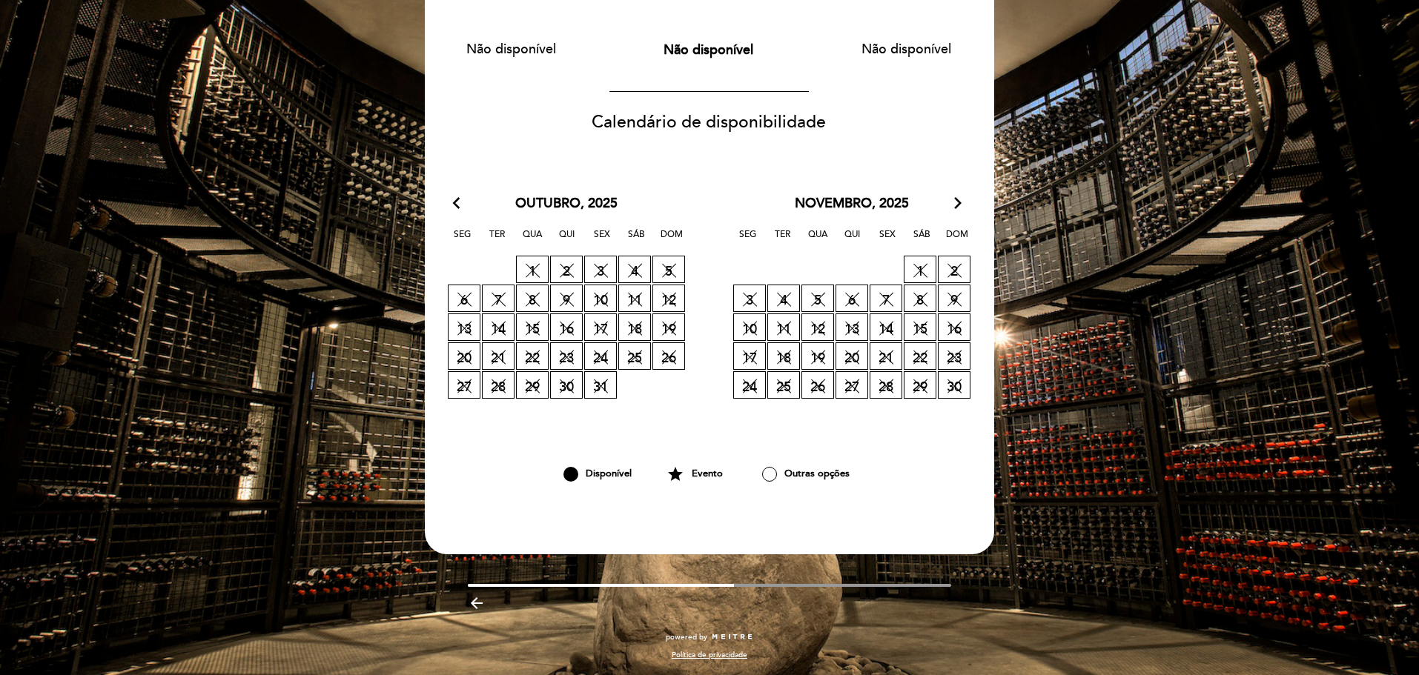
click at [471, 603] on icon "arrow_backward" at bounding box center [477, 604] width 18 height 18
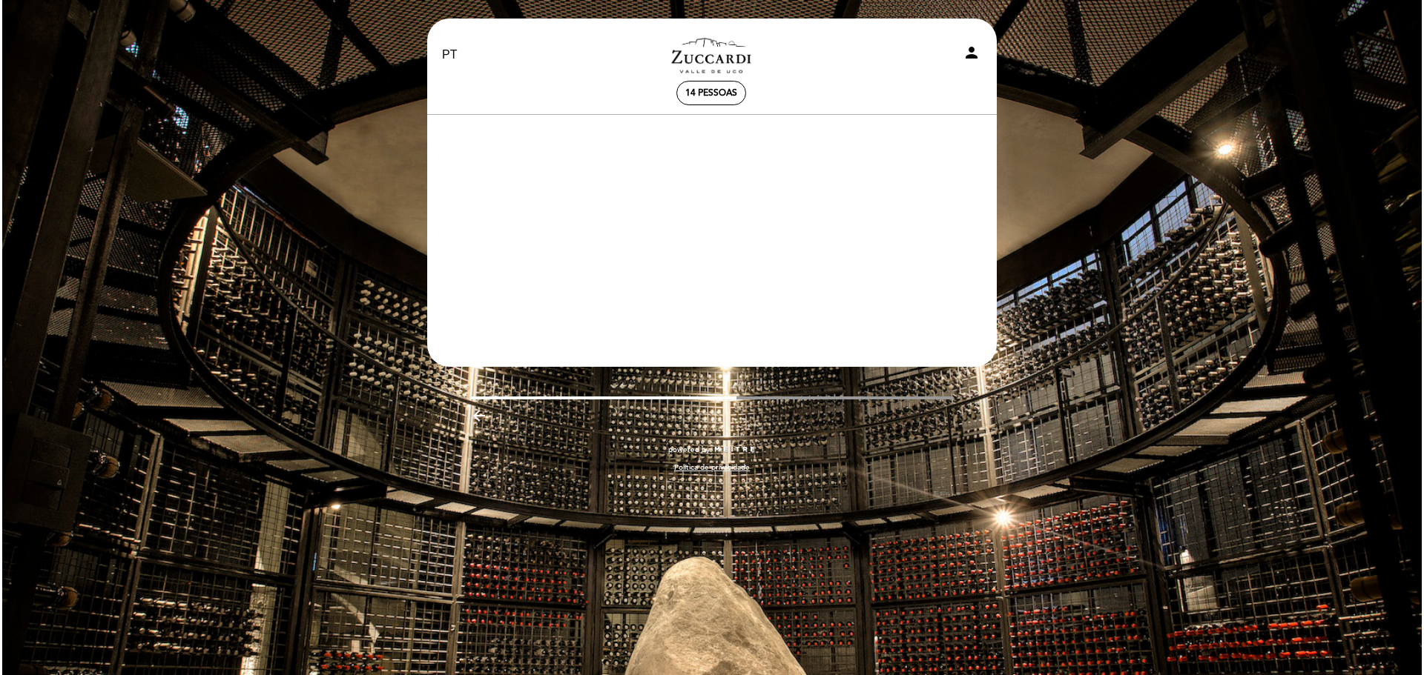
scroll to position [0, 0]
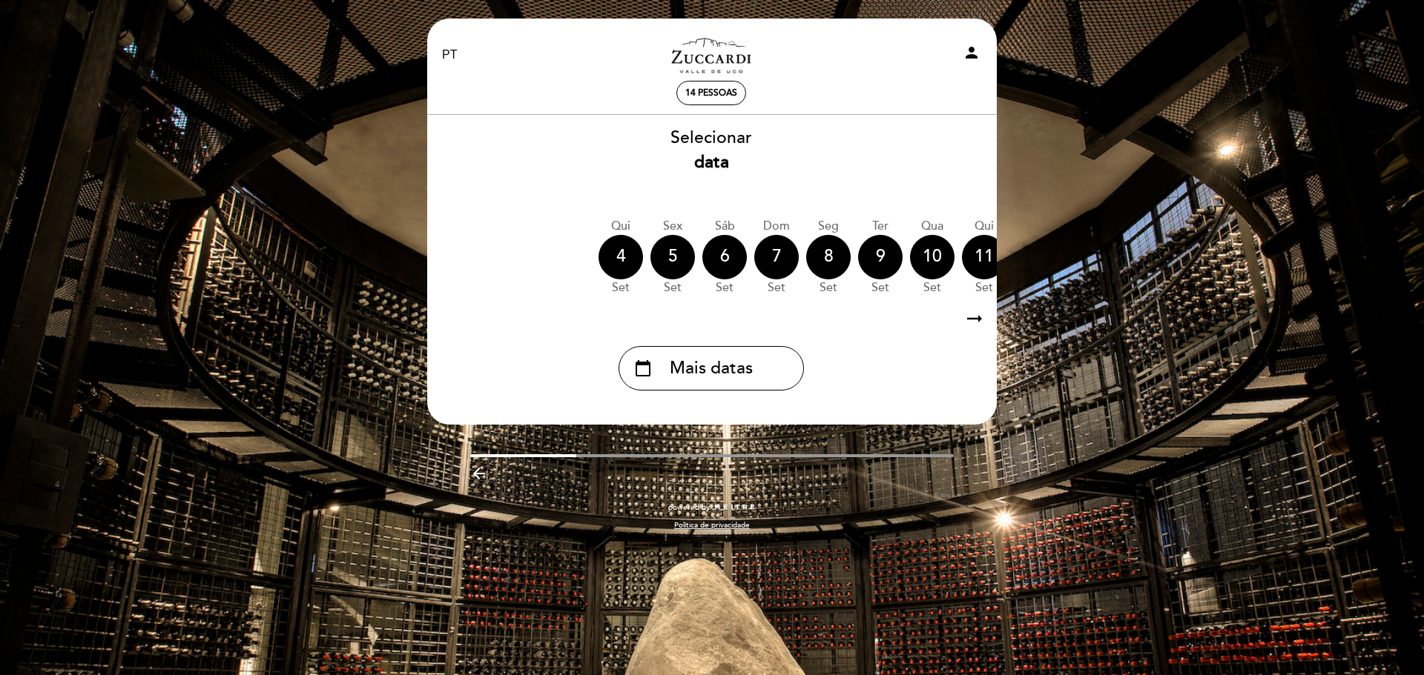
click at [480, 477] on icon "arrow_backward" at bounding box center [479, 474] width 18 height 18
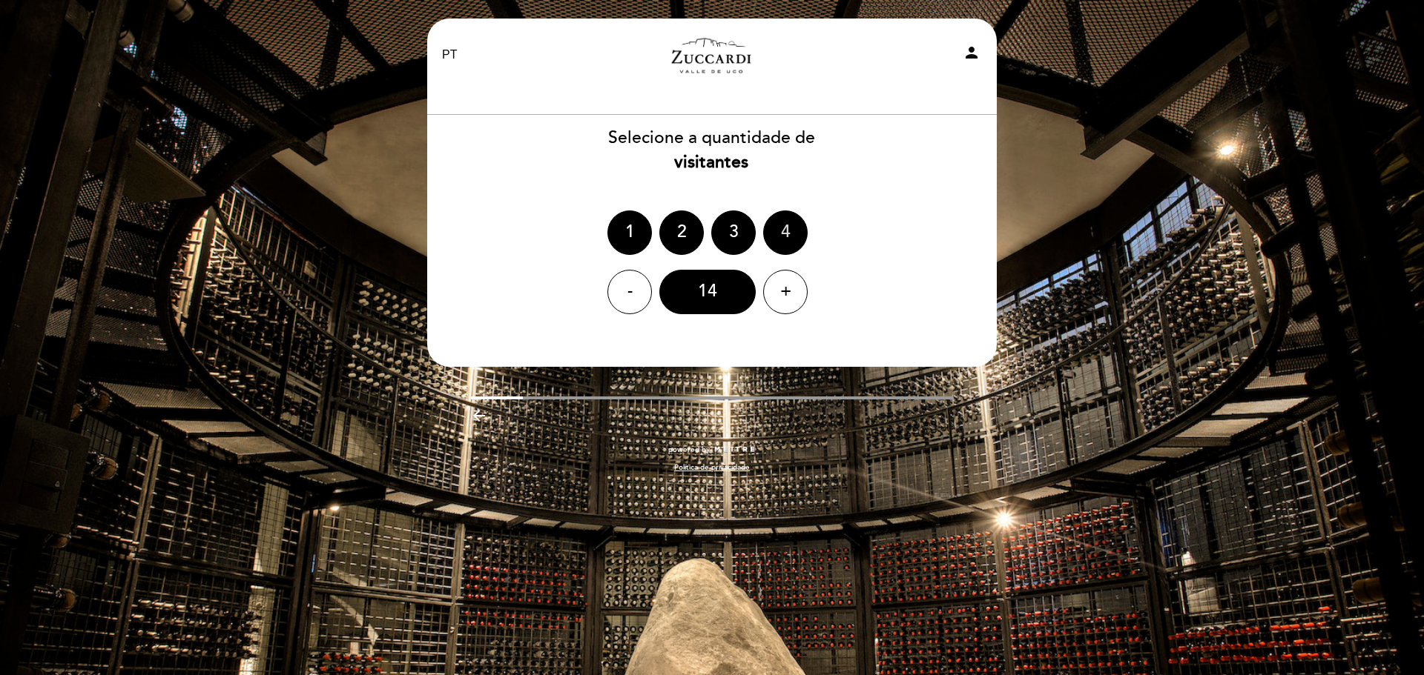
click at [779, 227] on div "4" at bounding box center [785, 233] width 44 height 44
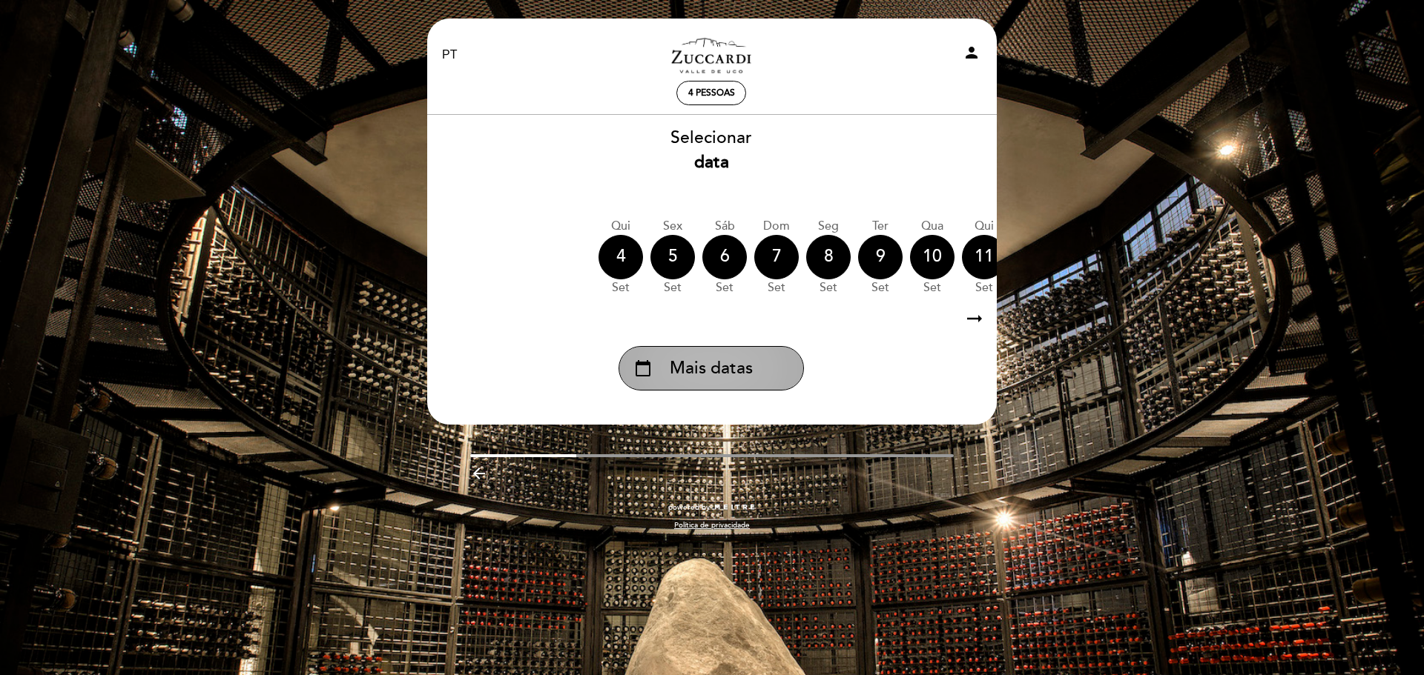
click at [747, 368] on span "Mais datas" at bounding box center [711, 369] width 83 height 24
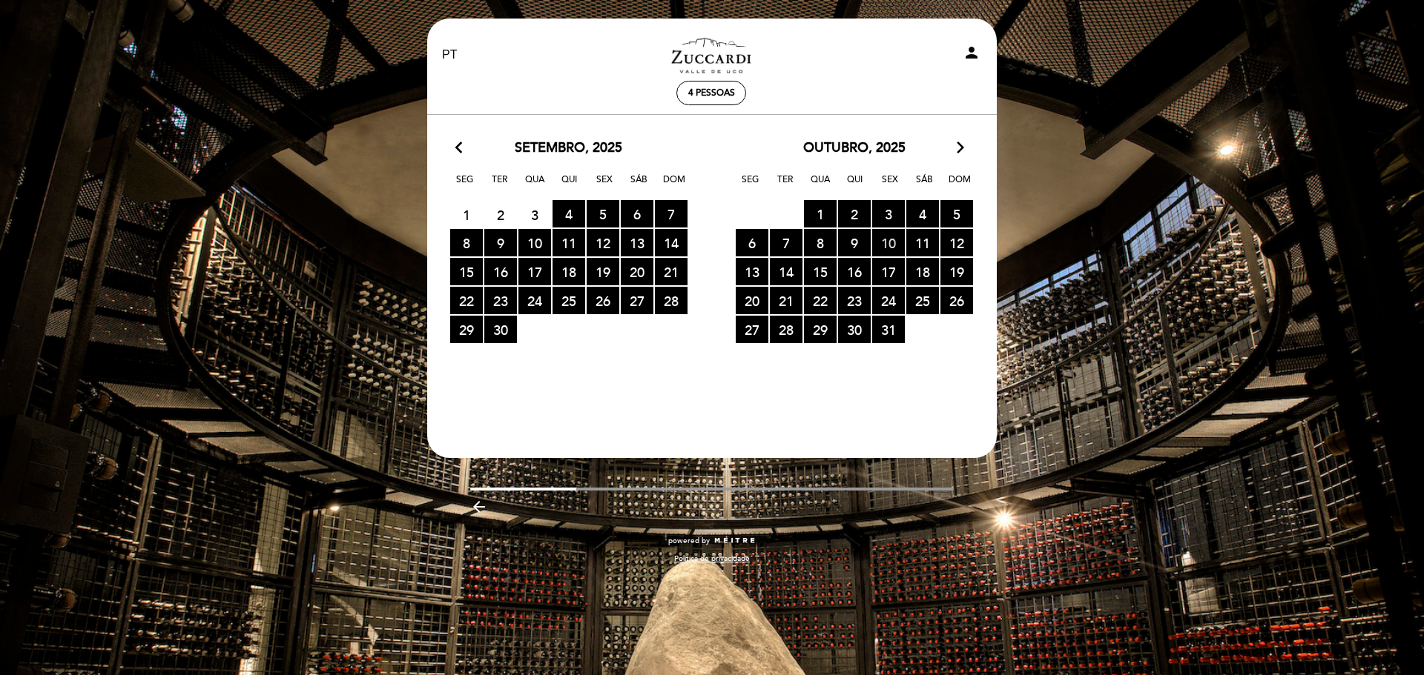
click at [885, 249] on span "10 RESERVAS DISPONÍVEIS" at bounding box center [888, 242] width 33 height 27
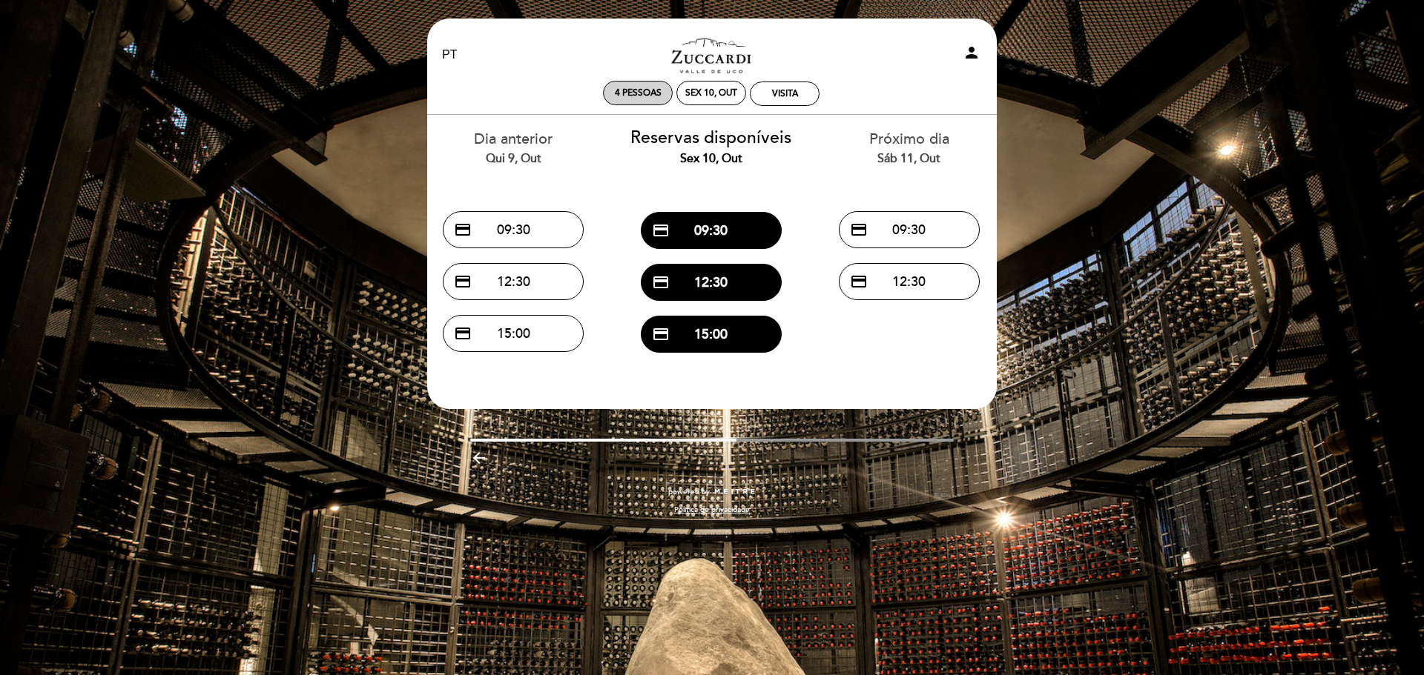
click at [645, 95] on span "4 pessoas" at bounding box center [638, 92] width 47 height 11
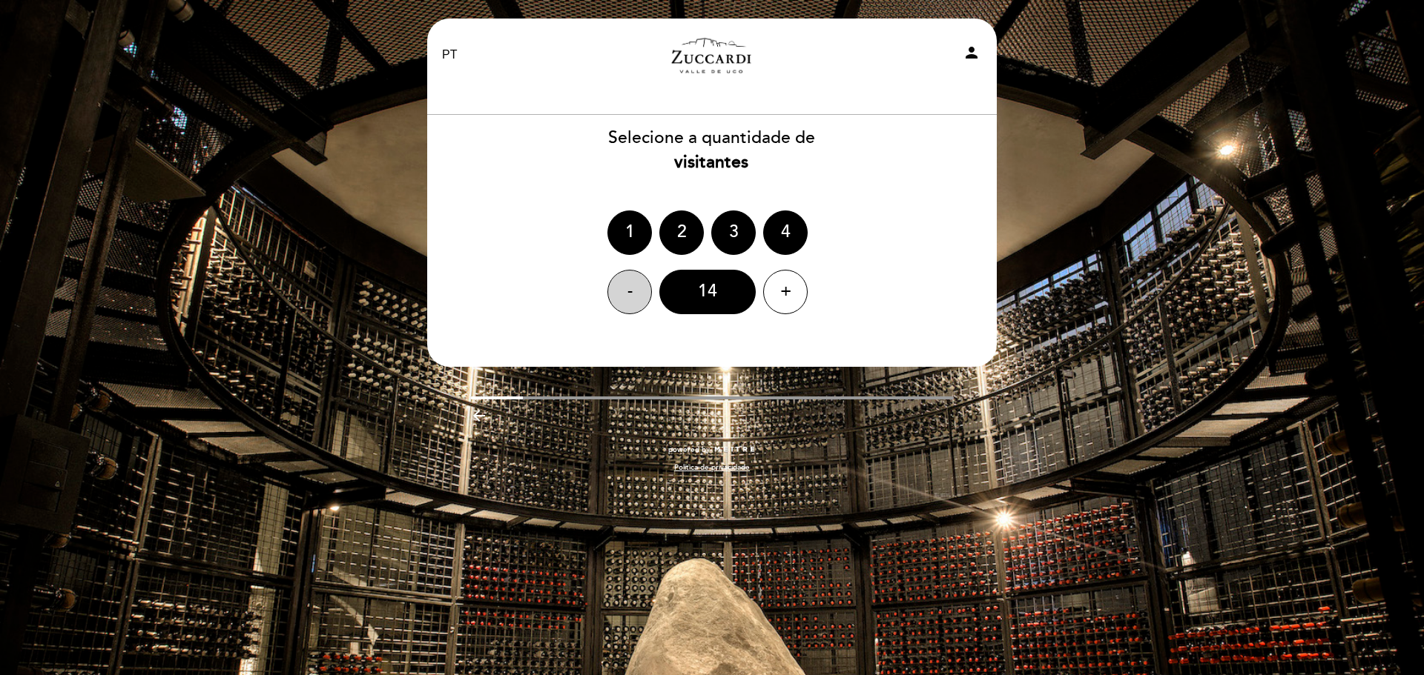
click at [641, 297] on div "-" at bounding box center [629, 292] width 44 height 44
click at [641, 296] on div "-" at bounding box center [629, 292] width 44 height 44
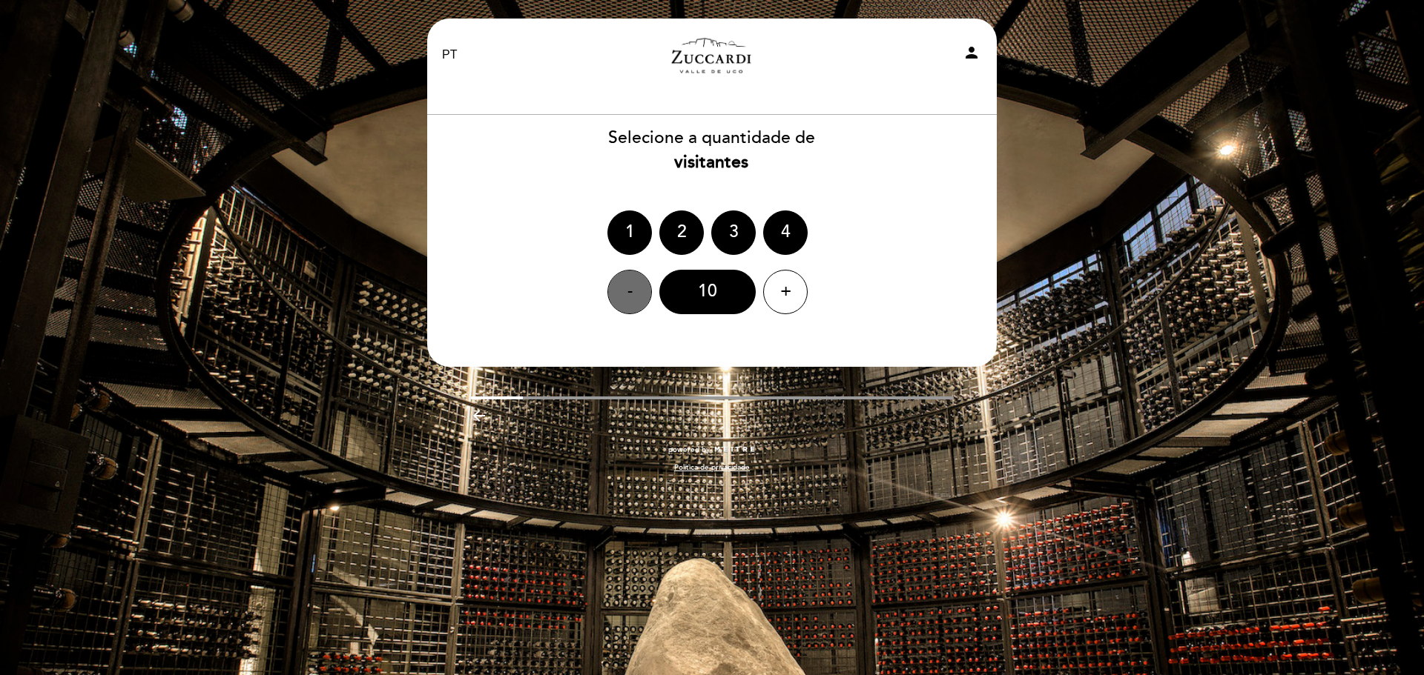
click at [641, 296] on div "-" at bounding box center [629, 292] width 44 height 44
click at [731, 302] on div "5" at bounding box center [707, 292] width 96 height 44
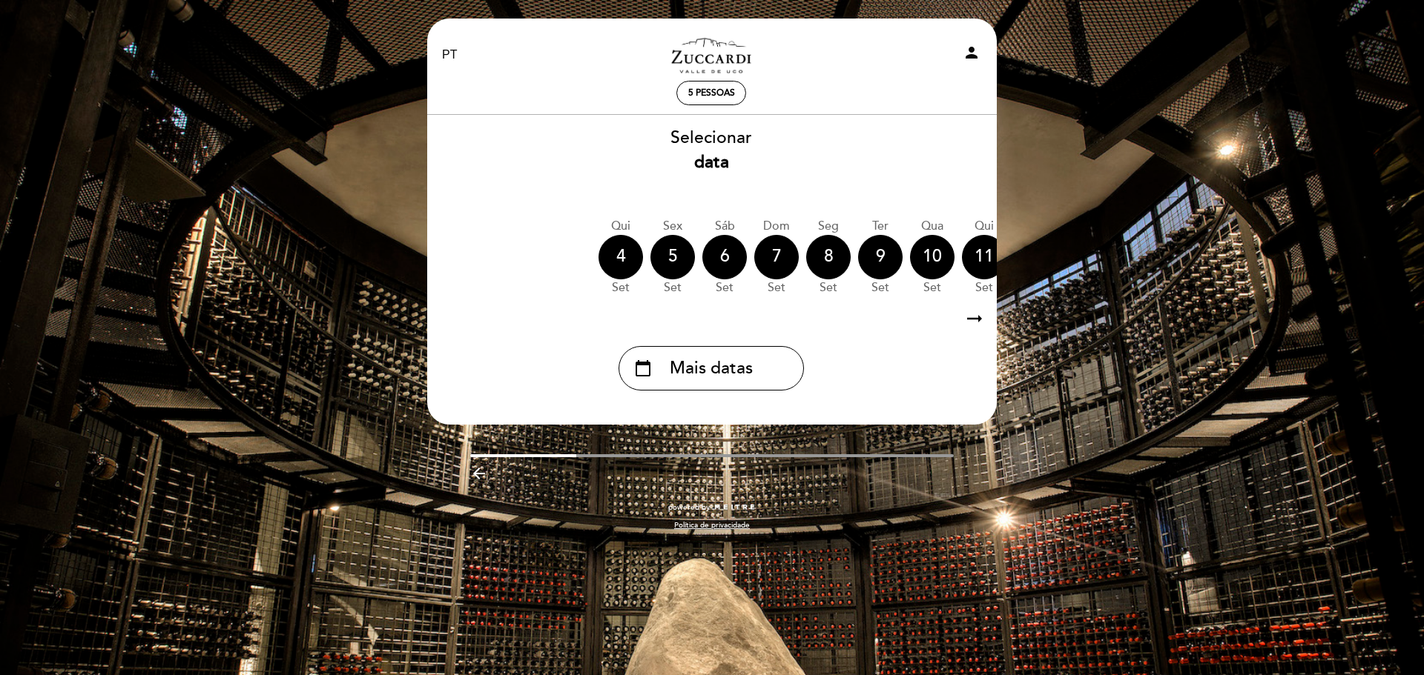
click at [971, 323] on icon "arrow_right_alt" at bounding box center [974, 319] width 22 height 32
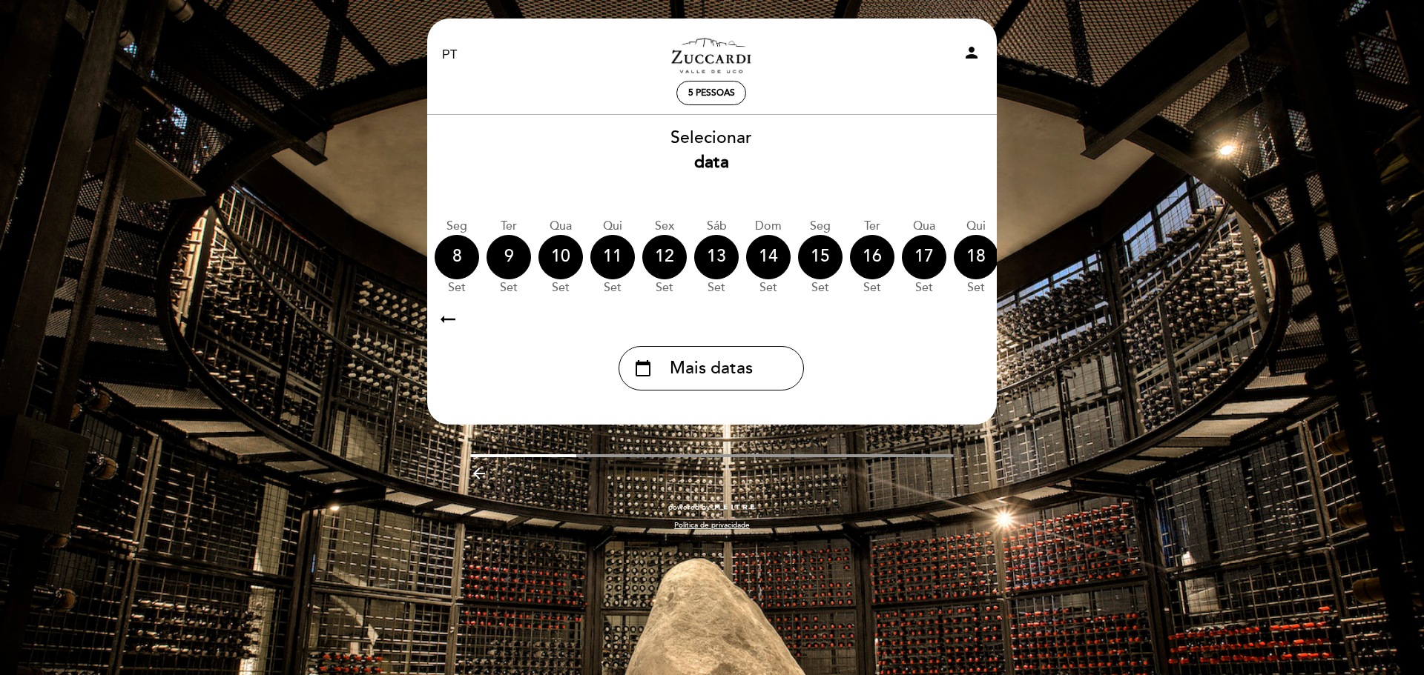
scroll to position [0, 432]
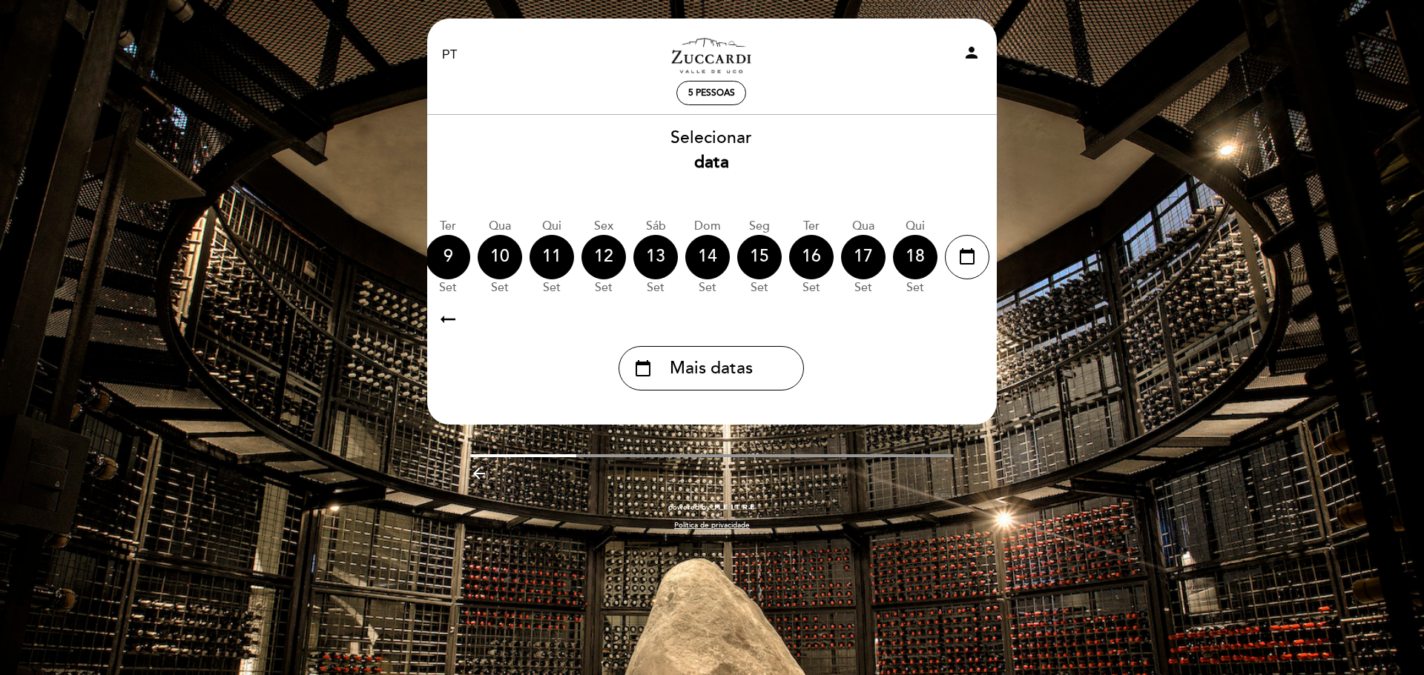
click at [971, 323] on icon "arrow_right_alt" at bounding box center [974, 319] width 22 height 32
click at [680, 381] on span "Mais datas" at bounding box center [711, 369] width 83 height 24
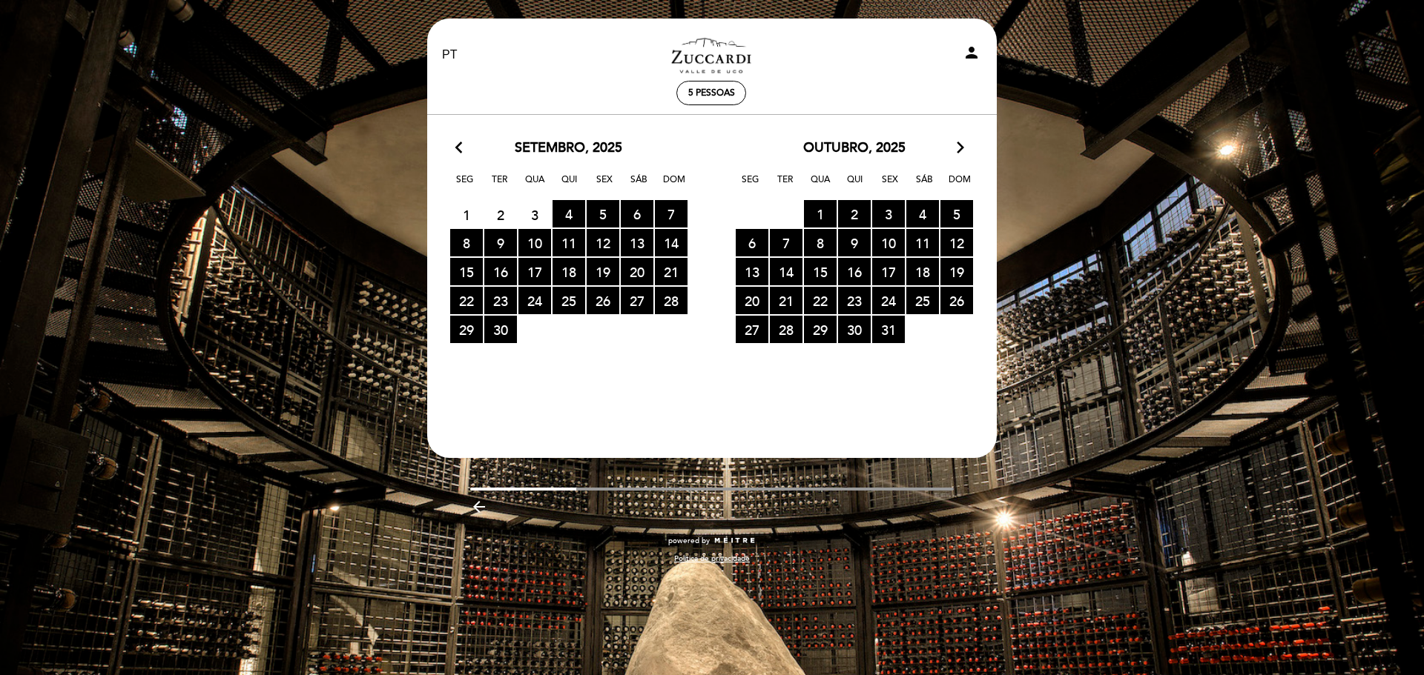
click at [959, 151] on icon "arrow_forward_ios" at bounding box center [959, 148] width 13 height 19
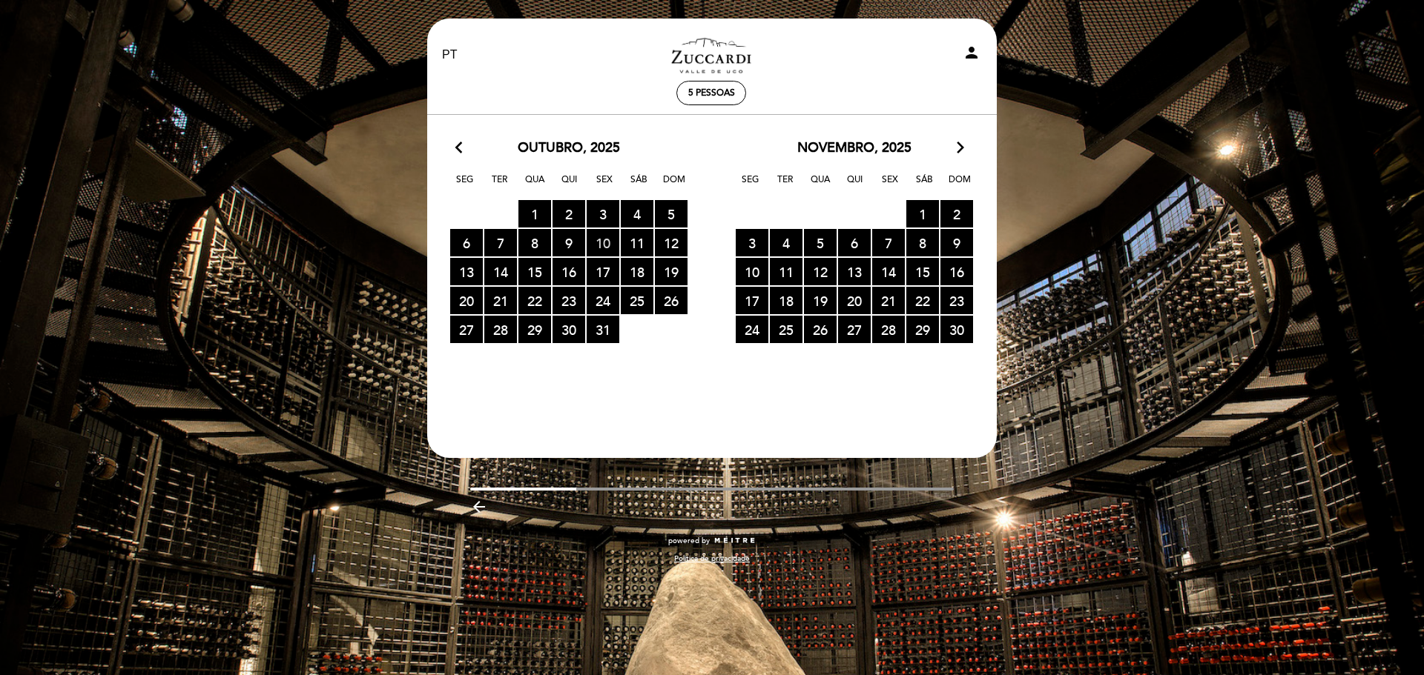
click at [606, 245] on span "10 RESERVAS DISPONÍVEIS" at bounding box center [602, 242] width 33 height 27
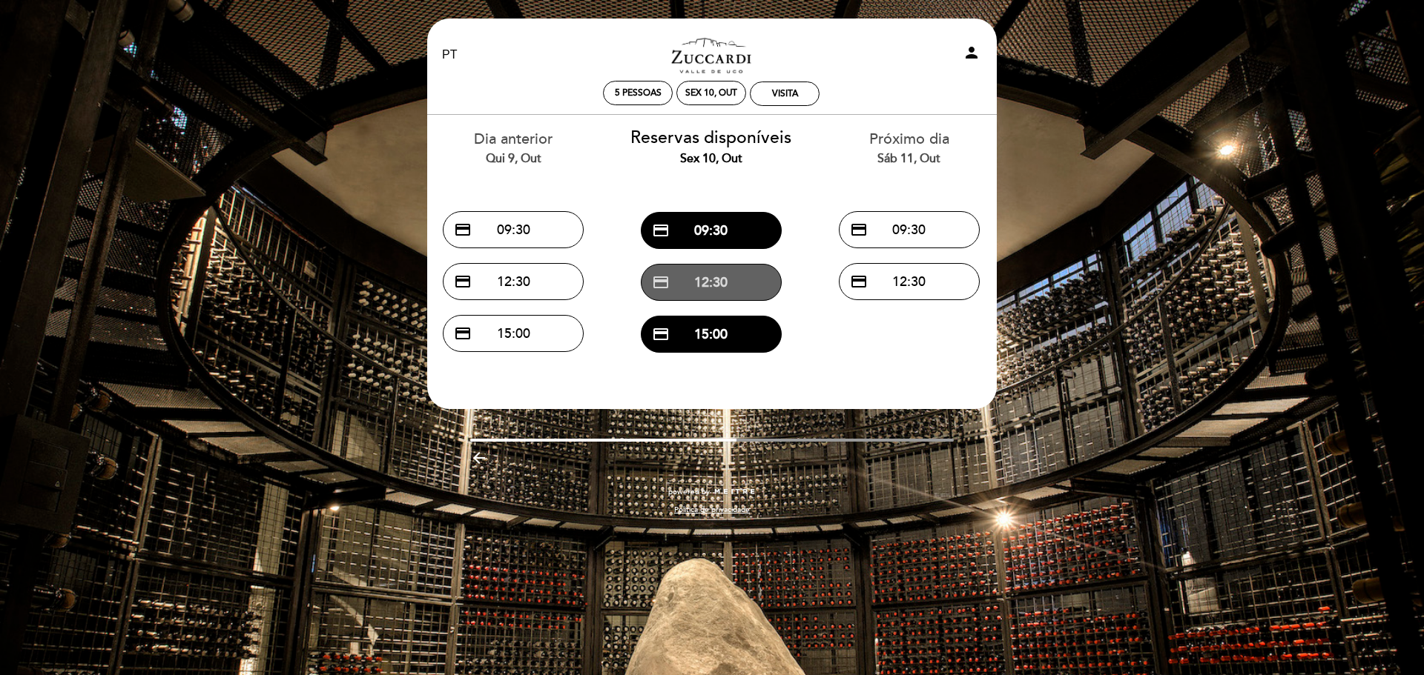
click at [712, 285] on button "credit_card 12:30" at bounding box center [711, 282] width 141 height 37
